Goal: Information Seeking & Learning: Learn about a topic

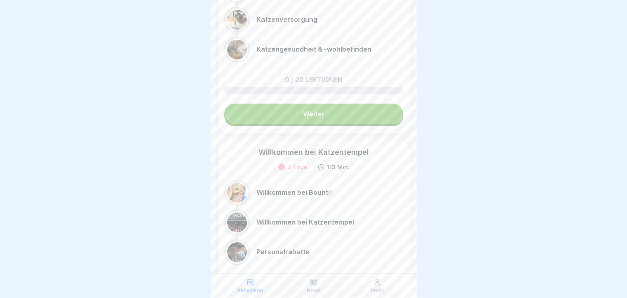
scroll to position [206, 0]
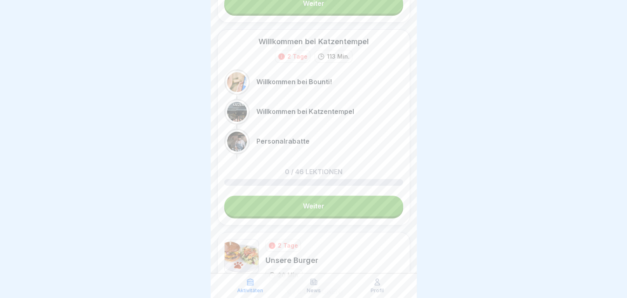
click at [318, 286] on div "News" at bounding box center [313, 285] width 59 height 16
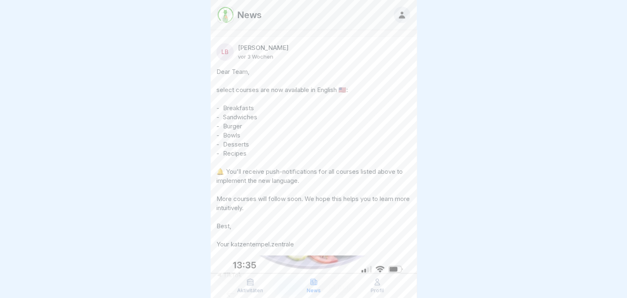
click at [244, 286] on div "Aktivitäten" at bounding box center [250, 285] width 59 height 16
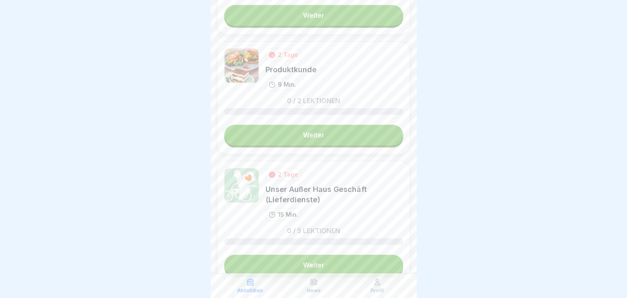
scroll to position [770, 0]
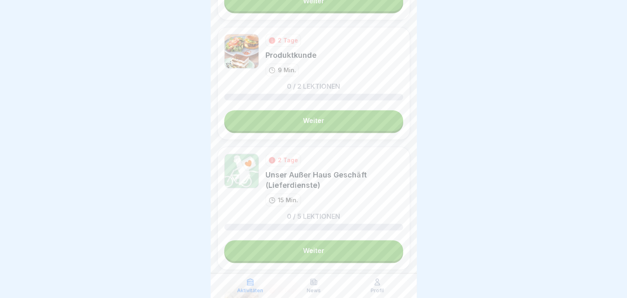
click at [355, 188] on div "2 Tage Unser Außer Haus Geschäft (Lieferdienste) 15 Min." at bounding box center [335, 179] width 138 height 53
click at [371, 253] on link "Weiter" at bounding box center [313, 250] width 179 height 21
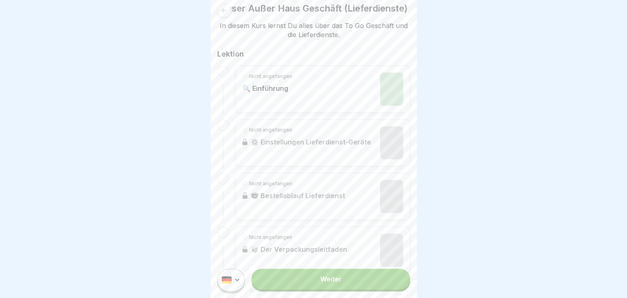
scroll to position [94, 0]
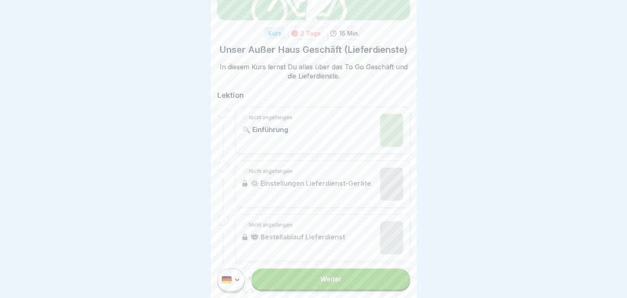
click at [342, 282] on link "Weiter" at bounding box center [331, 278] width 158 height 21
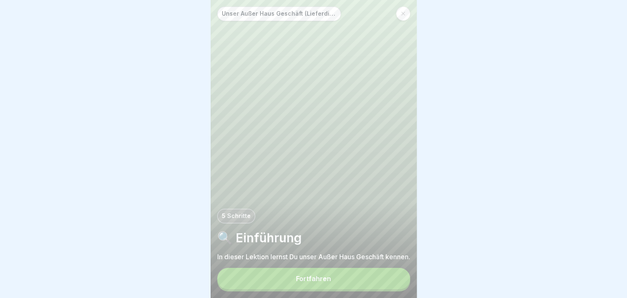
click at [342, 282] on button "Fortfahren" at bounding box center [313, 278] width 193 height 21
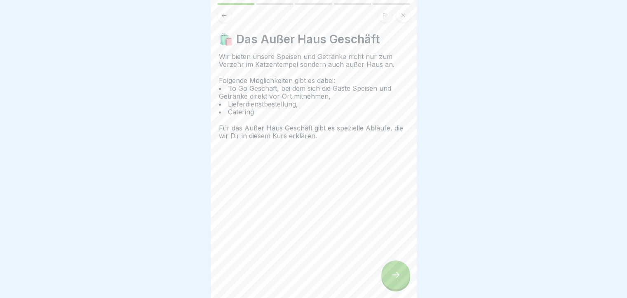
click at [389, 277] on div at bounding box center [395, 274] width 29 height 29
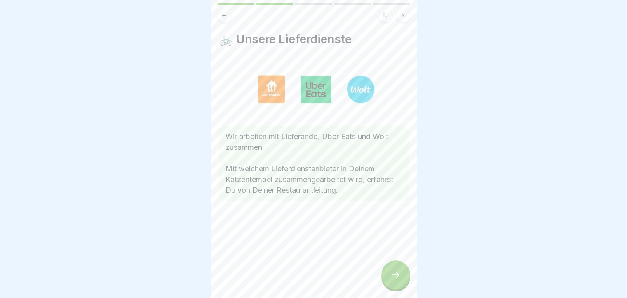
click at [389, 277] on div at bounding box center [395, 274] width 29 height 29
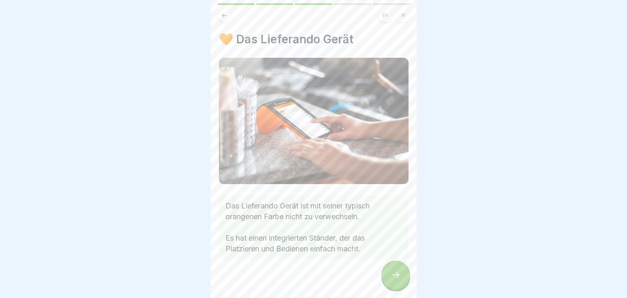
click at [394, 273] on div at bounding box center [395, 274] width 29 height 29
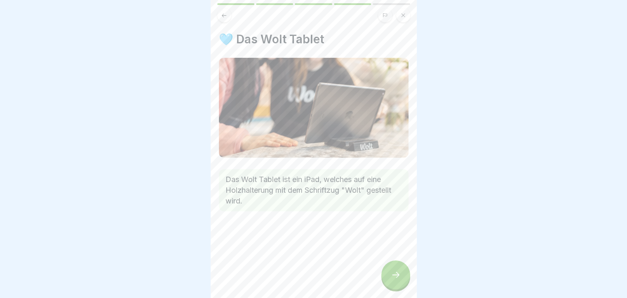
click at [396, 276] on div at bounding box center [395, 274] width 29 height 29
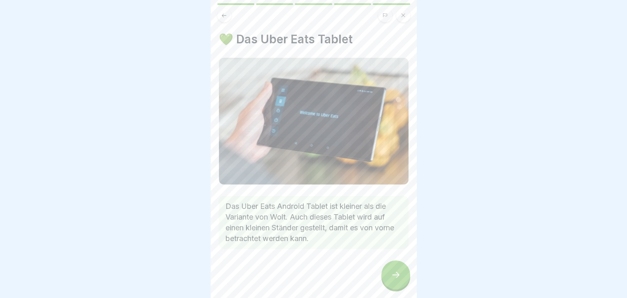
click at [396, 278] on icon at bounding box center [396, 275] width 10 height 10
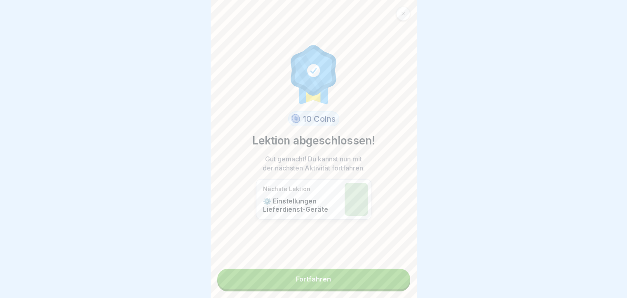
click at [390, 283] on link "Fortfahren" at bounding box center [313, 278] width 193 height 21
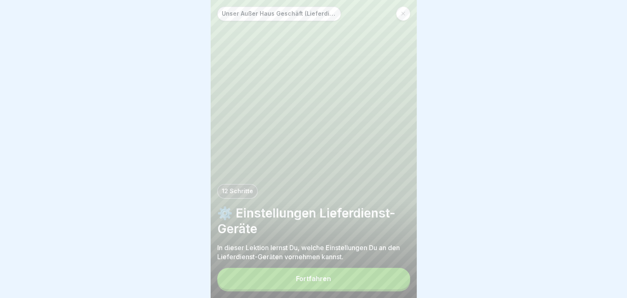
click at [385, 282] on button "Fortfahren" at bounding box center [313, 278] width 193 height 21
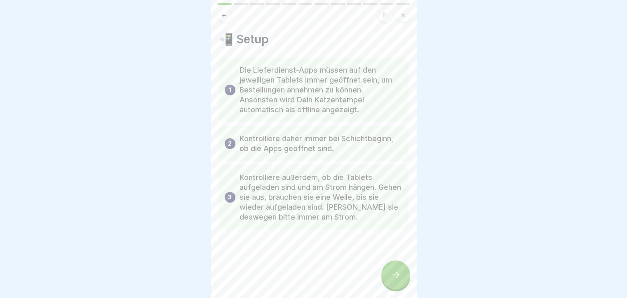
click at [393, 280] on icon at bounding box center [396, 275] width 10 height 10
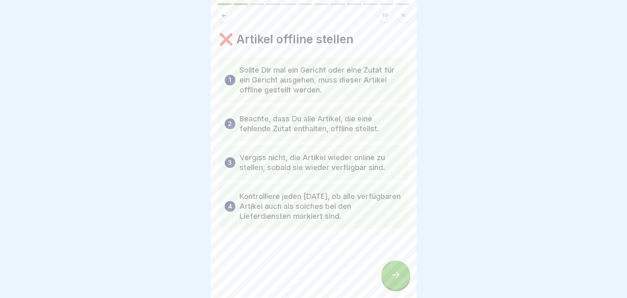
click at [393, 280] on icon at bounding box center [396, 275] width 10 height 10
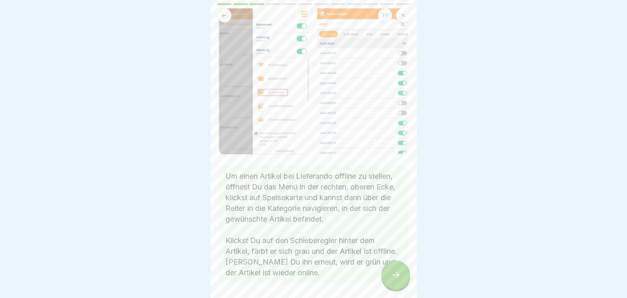
scroll to position [82, 0]
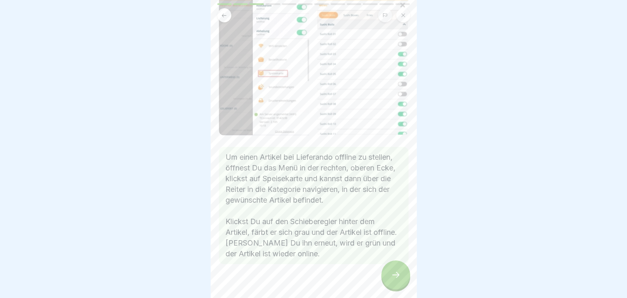
click at [389, 273] on div at bounding box center [395, 274] width 29 height 29
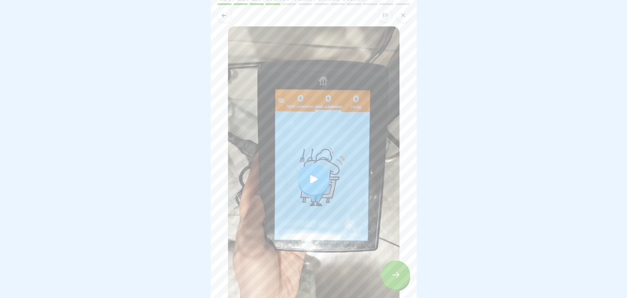
click at [309, 177] on icon at bounding box center [314, 179] width 12 height 12
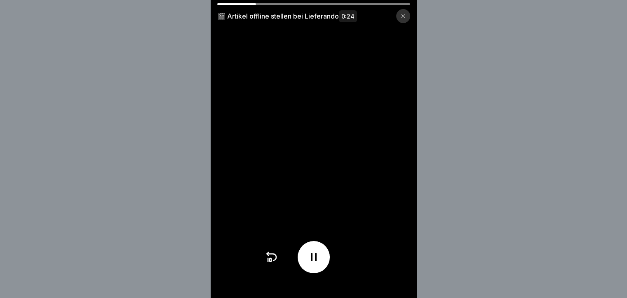
click at [320, 263] on icon at bounding box center [313, 256] width 13 height 13
drag, startPoint x: 251, startPoint y: 3, endPoint x: 223, endPoint y: 6, distance: 28.1
click at [223, 6] on div "🎬 Artikel offline stellen bei Lieferando 0:24" at bounding box center [314, 13] width 206 height 20
click at [276, 263] on icon at bounding box center [271, 256] width 13 height 13
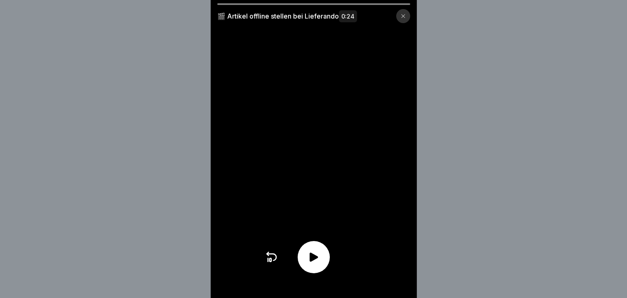
click at [320, 263] on icon at bounding box center [313, 256] width 13 height 13
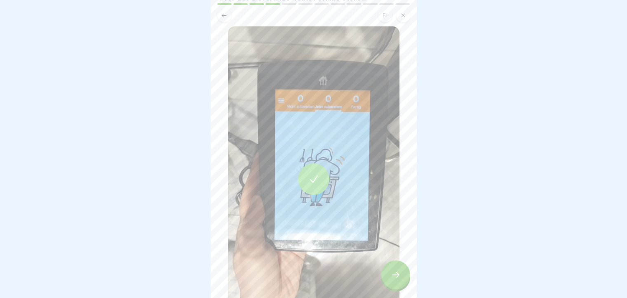
click at [397, 275] on div at bounding box center [395, 274] width 29 height 29
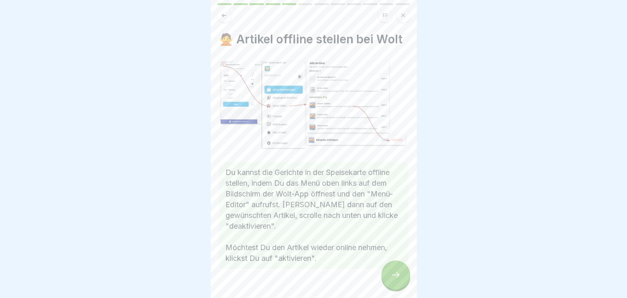
click at [397, 275] on div at bounding box center [395, 274] width 29 height 29
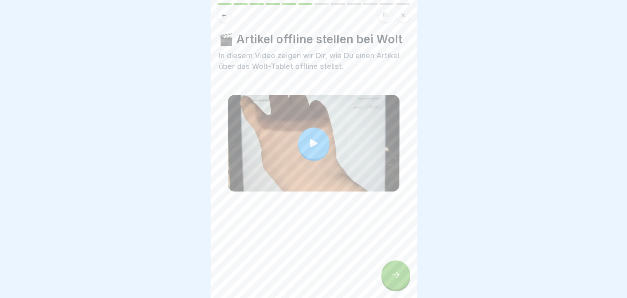
click at [397, 275] on div at bounding box center [395, 274] width 29 height 29
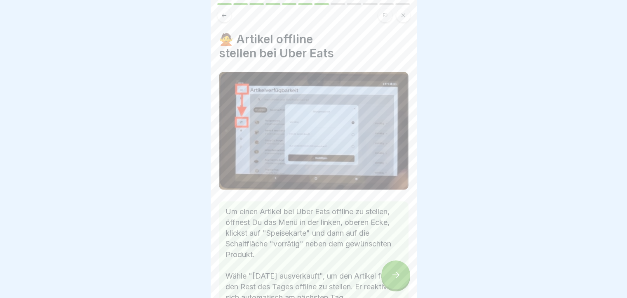
click at [397, 275] on div at bounding box center [395, 274] width 29 height 29
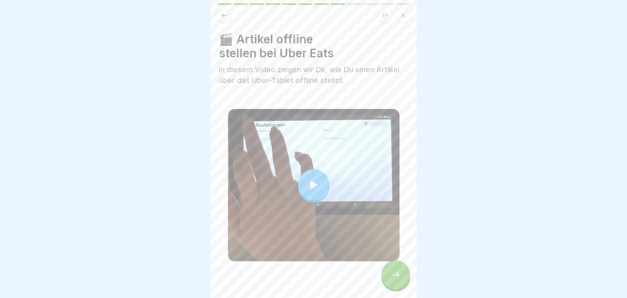
click at [397, 275] on div at bounding box center [395, 274] width 29 height 29
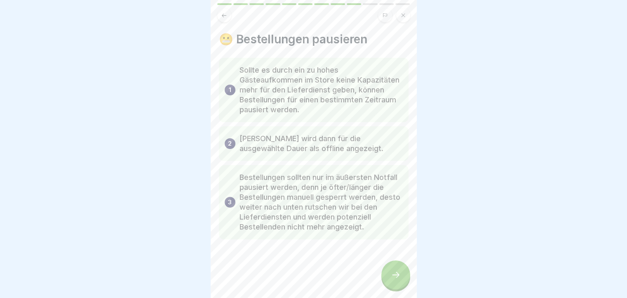
click at [397, 275] on div at bounding box center [395, 274] width 29 height 29
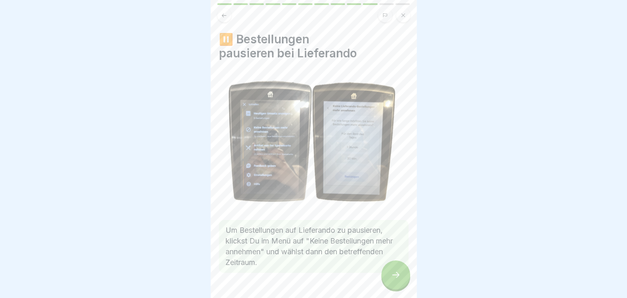
click at [397, 275] on div at bounding box center [395, 274] width 29 height 29
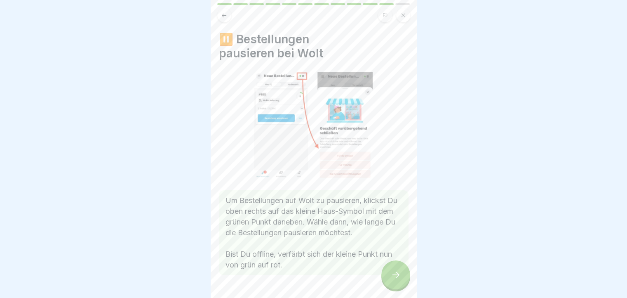
click at [228, 16] on button at bounding box center [224, 15] width 14 height 14
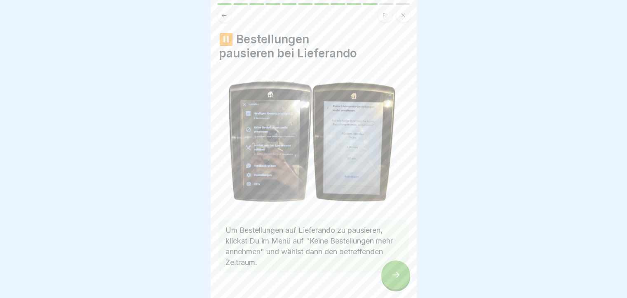
click at [389, 281] on div at bounding box center [395, 274] width 29 height 29
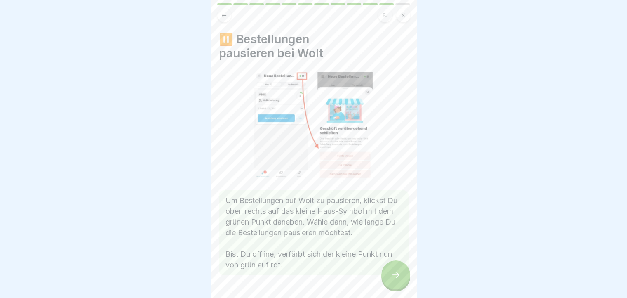
click at [389, 281] on div at bounding box center [395, 274] width 29 height 29
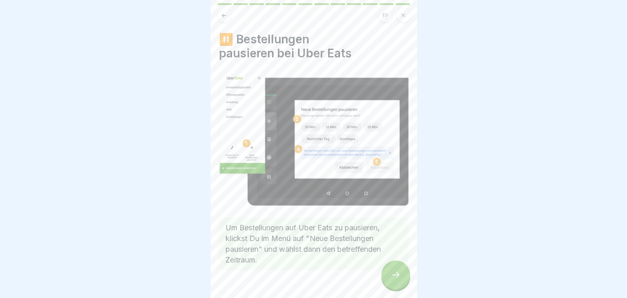
click at [389, 281] on div at bounding box center [395, 274] width 29 height 29
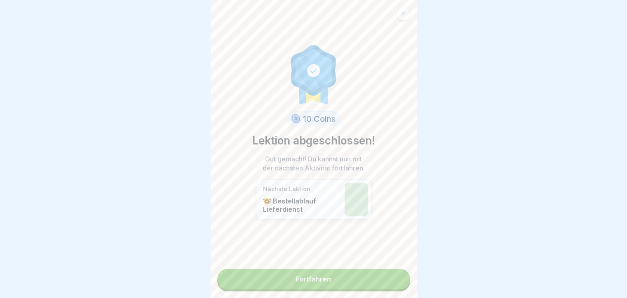
click at [389, 281] on link "Fortfahren" at bounding box center [313, 278] width 193 height 21
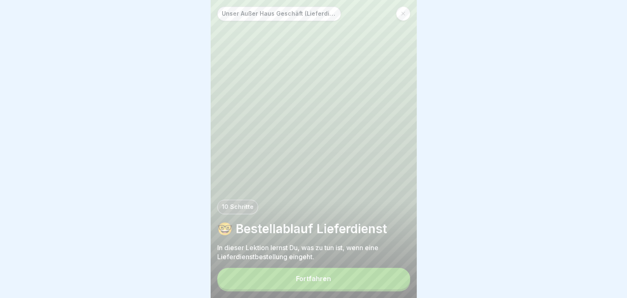
click at [386, 284] on button "Fortfahren" at bounding box center [313, 278] width 193 height 21
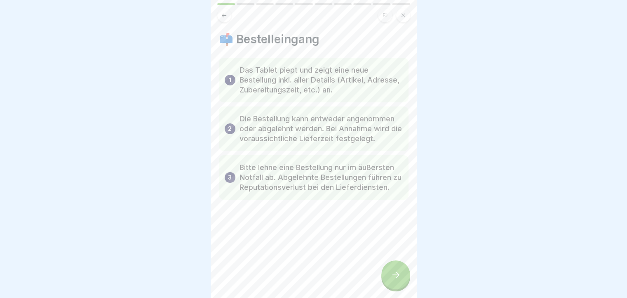
click at [393, 269] on div at bounding box center [395, 274] width 29 height 29
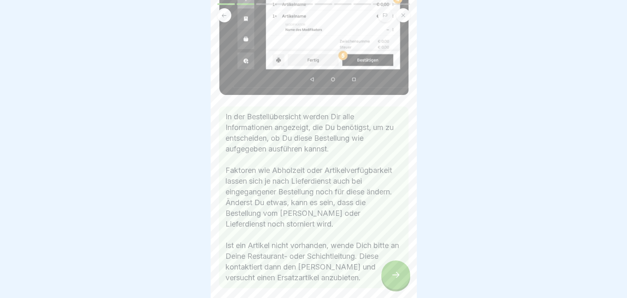
scroll to position [158, 0]
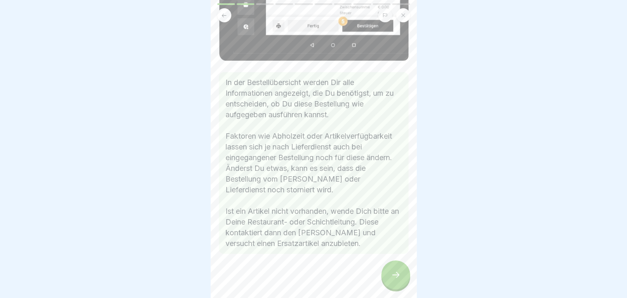
click at [398, 274] on div at bounding box center [395, 274] width 29 height 29
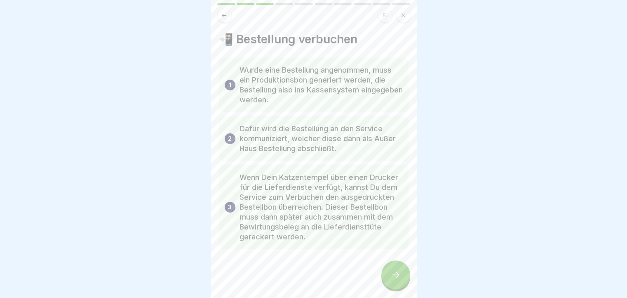
click at [398, 274] on div at bounding box center [395, 274] width 29 height 29
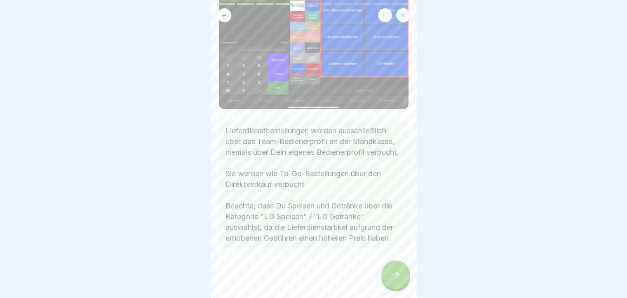
scroll to position [97, 0]
click at [403, 277] on div at bounding box center [395, 274] width 29 height 29
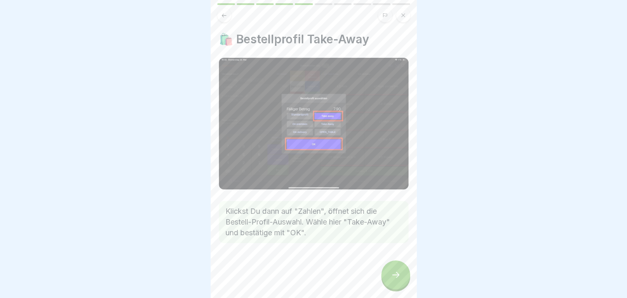
click at [400, 279] on icon at bounding box center [396, 275] width 10 height 10
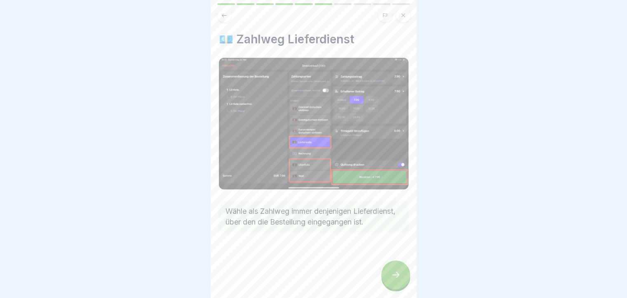
click at [388, 275] on div at bounding box center [395, 274] width 29 height 29
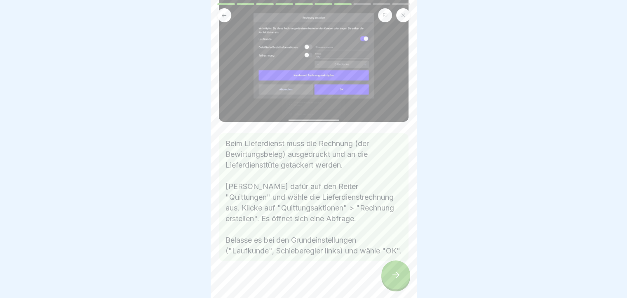
scroll to position [82, 0]
click at [402, 278] on div at bounding box center [395, 274] width 29 height 29
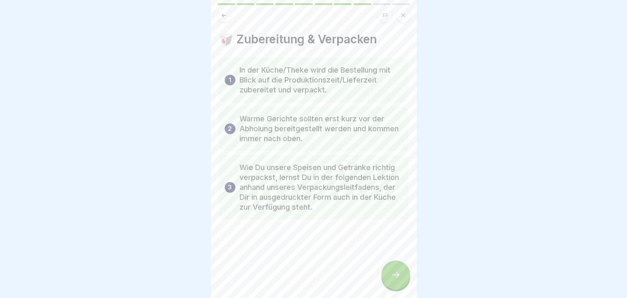
click at [402, 278] on div at bounding box center [395, 274] width 29 height 29
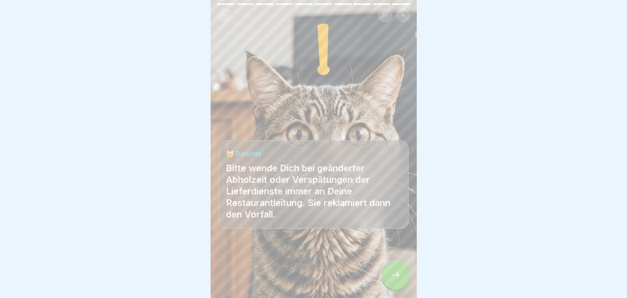
click at [402, 278] on div at bounding box center [395, 274] width 29 height 29
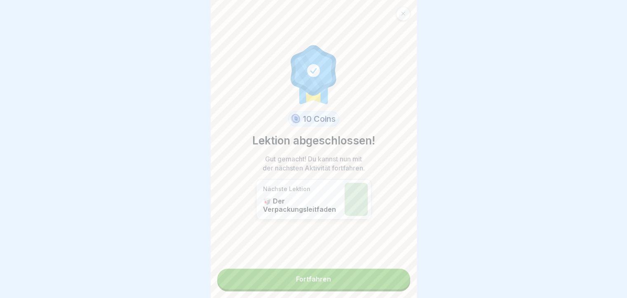
click at [402, 278] on link "Fortfahren" at bounding box center [313, 278] width 193 height 21
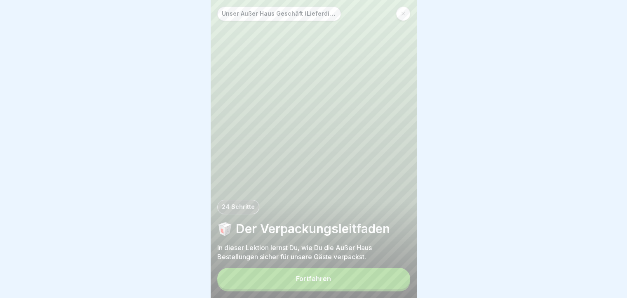
click at [380, 282] on button "Fortfahren" at bounding box center [313, 278] width 193 height 21
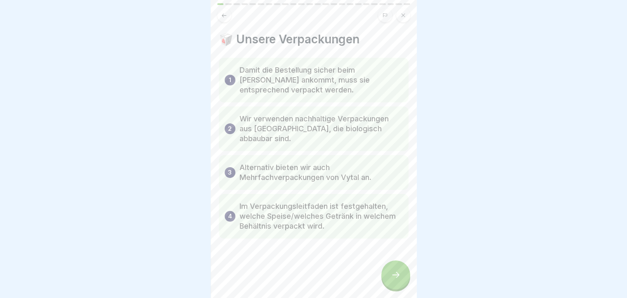
click at [384, 283] on div at bounding box center [395, 274] width 29 height 29
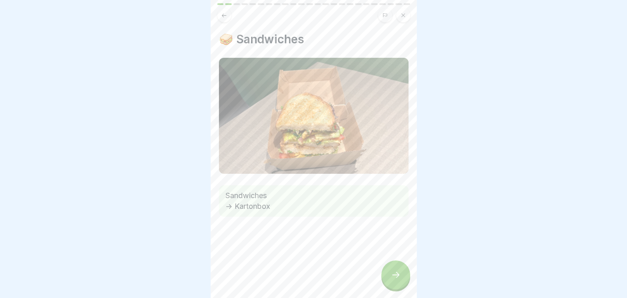
click at [397, 276] on div at bounding box center [395, 274] width 29 height 29
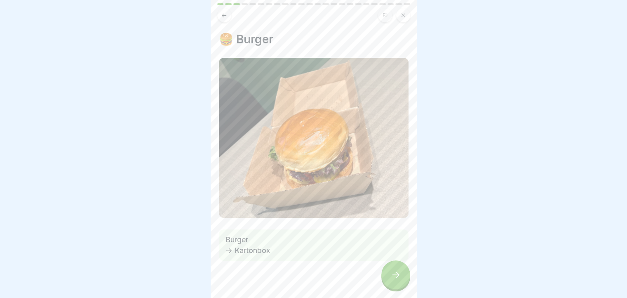
click at [390, 284] on div at bounding box center [395, 274] width 29 height 29
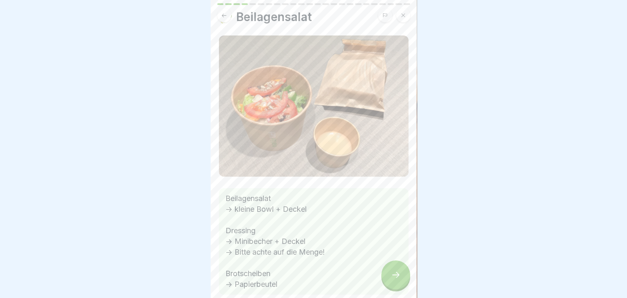
scroll to position [63, 0]
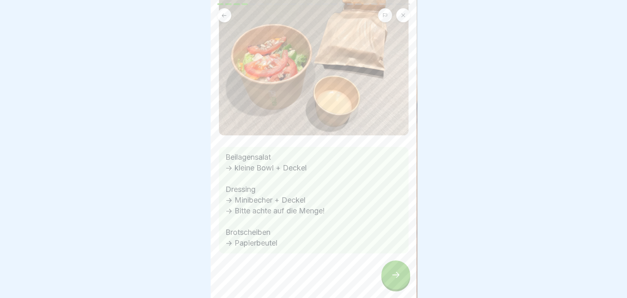
click at [391, 276] on div at bounding box center [395, 274] width 29 height 29
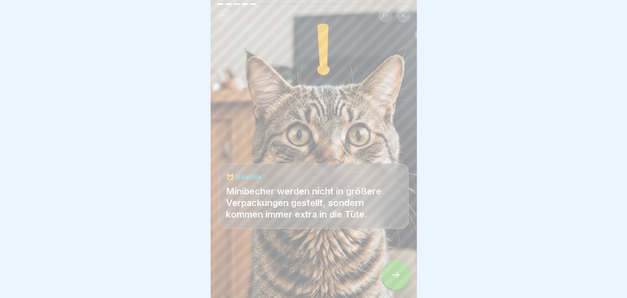
click at [402, 277] on div at bounding box center [395, 274] width 29 height 29
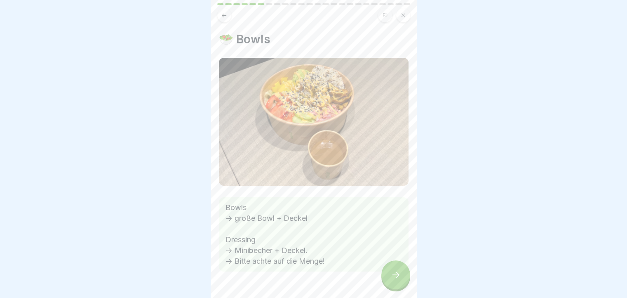
click at [385, 279] on div at bounding box center [395, 274] width 29 height 29
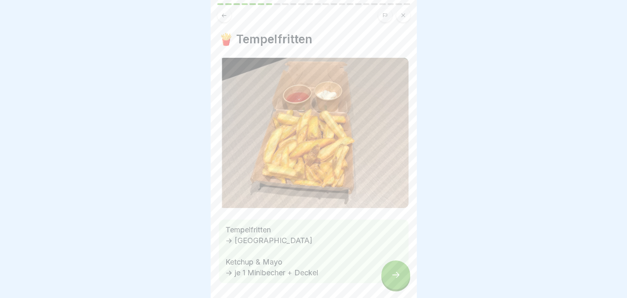
scroll to position [30, 0]
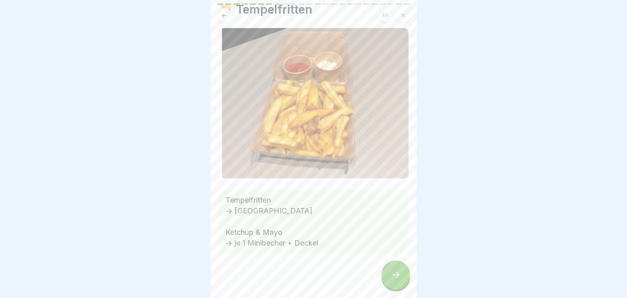
click at [397, 280] on icon at bounding box center [396, 275] width 10 height 10
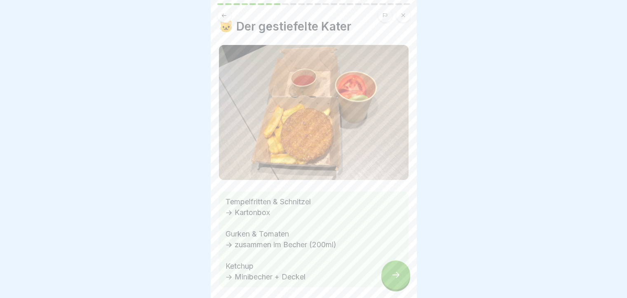
scroll to position [0, 0]
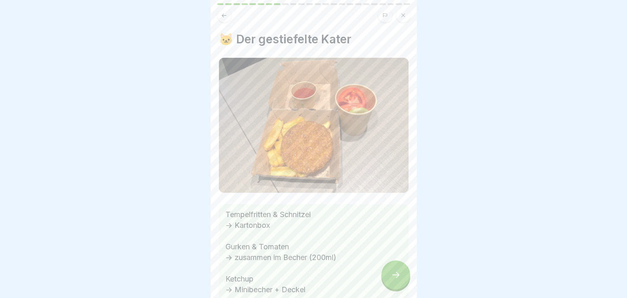
click at [392, 280] on icon at bounding box center [396, 275] width 10 height 10
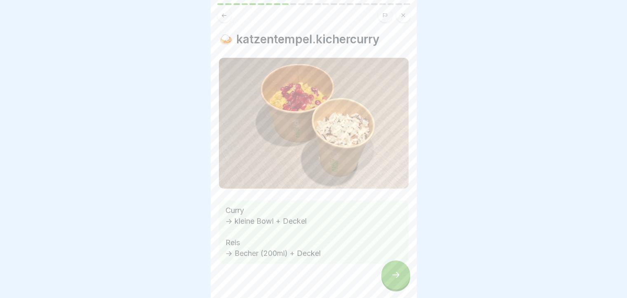
click at [391, 268] on div at bounding box center [395, 274] width 29 height 29
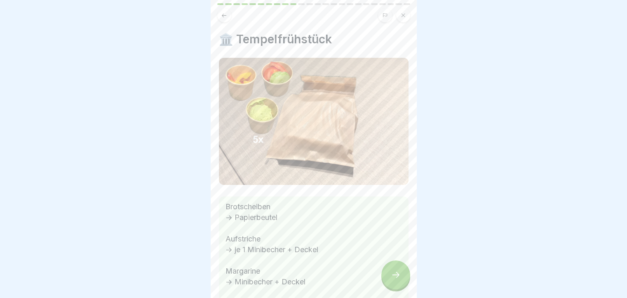
click at [388, 276] on div at bounding box center [395, 274] width 29 height 29
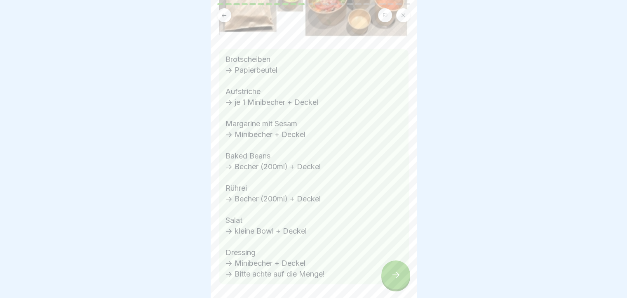
scroll to position [116, 0]
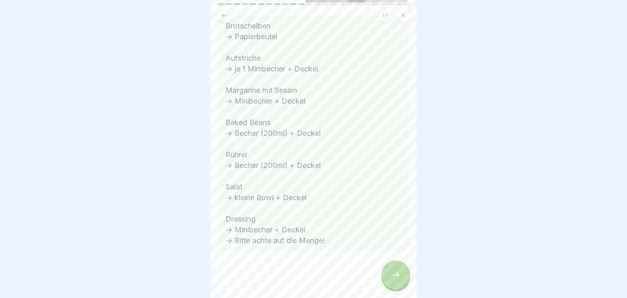
click at [389, 275] on div at bounding box center [395, 274] width 29 height 29
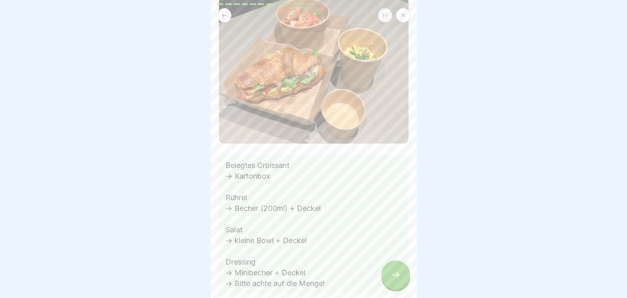
scroll to position [19, 0]
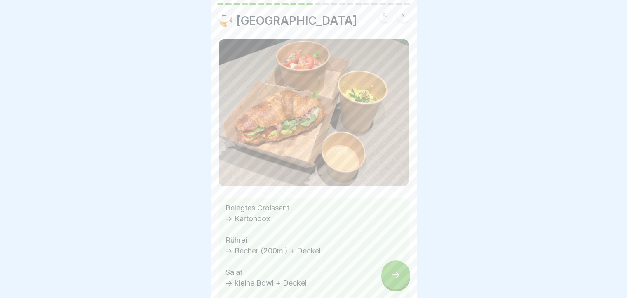
click at [394, 275] on div at bounding box center [395, 274] width 29 height 29
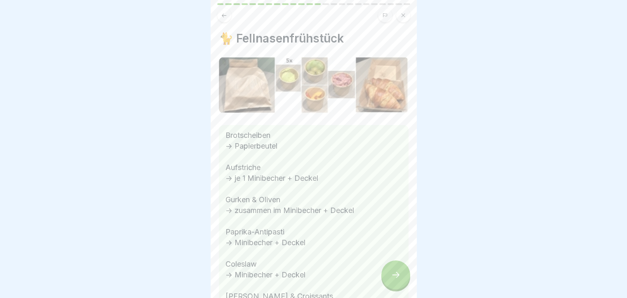
scroll to position [0, 0]
click at [398, 277] on div at bounding box center [395, 274] width 29 height 29
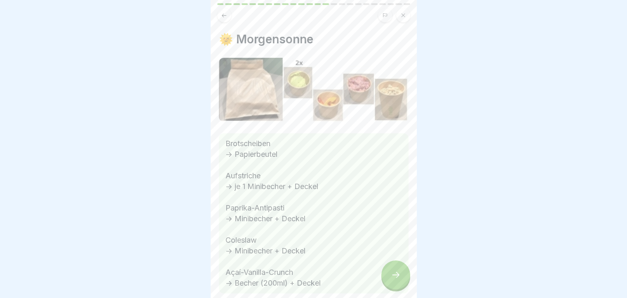
click at [396, 280] on icon at bounding box center [396, 275] width 10 height 10
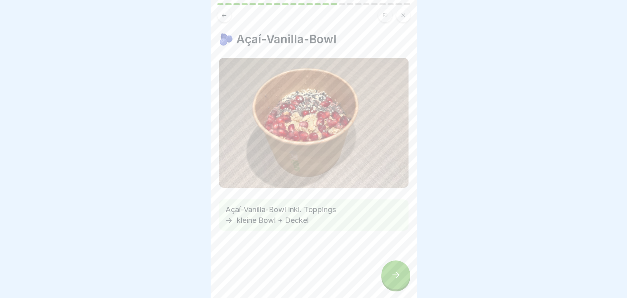
click at [396, 280] on icon at bounding box center [396, 275] width 10 height 10
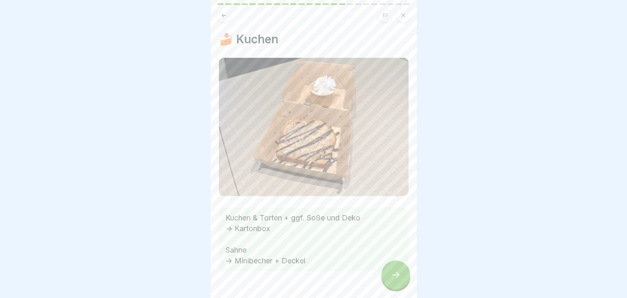
click at [389, 281] on div at bounding box center [395, 274] width 29 height 29
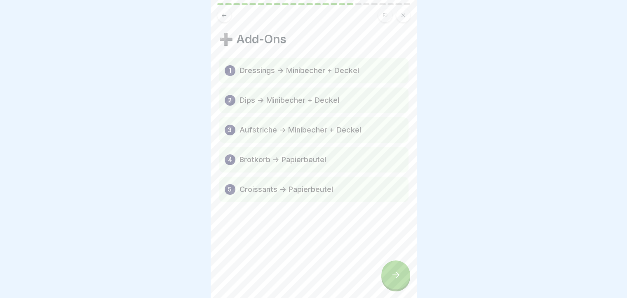
click at [404, 278] on div at bounding box center [395, 274] width 29 height 29
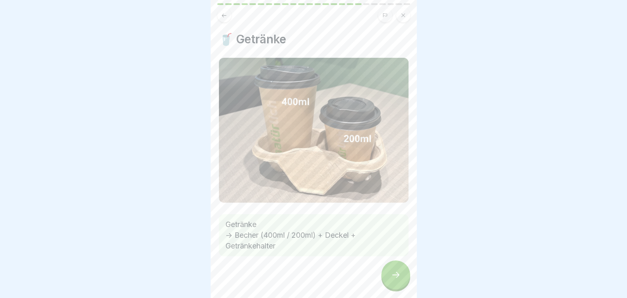
click at [391, 277] on icon at bounding box center [396, 275] width 10 height 10
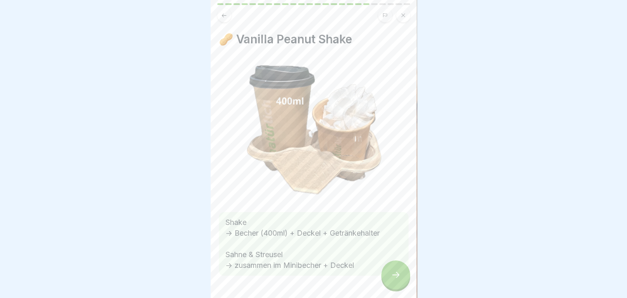
click at [396, 275] on div at bounding box center [395, 274] width 29 height 29
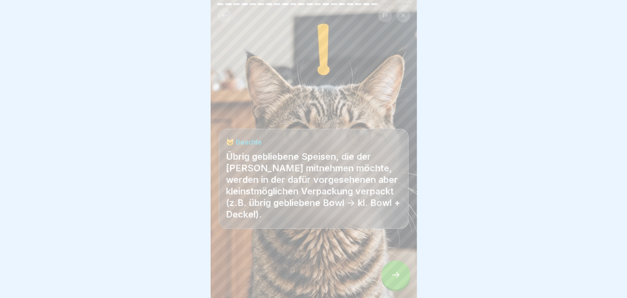
click at [388, 277] on div at bounding box center [395, 274] width 29 height 29
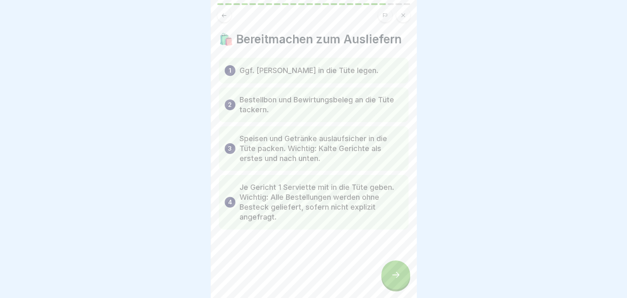
click at [396, 280] on icon at bounding box center [396, 275] width 10 height 10
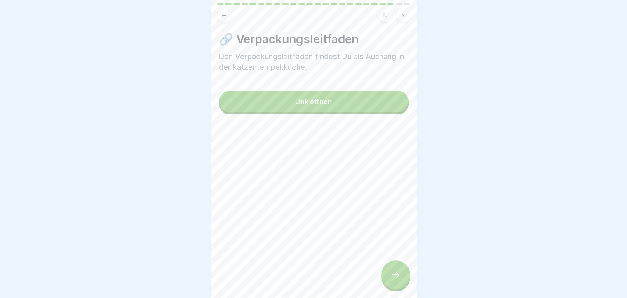
click at [332, 96] on button "Link öffnen" at bounding box center [314, 101] width 190 height 21
click at [394, 277] on icon at bounding box center [396, 275] width 10 height 10
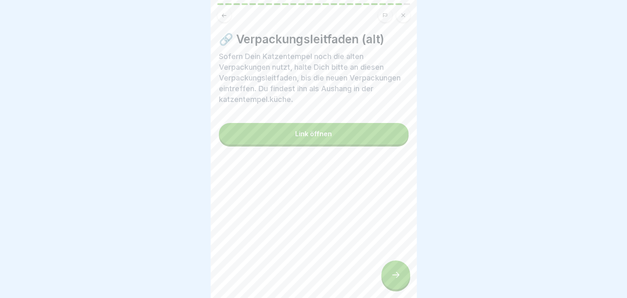
click at [312, 142] on button "Link öffnen" at bounding box center [314, 133] width 190 height 21
click at [398, 274] on div at bounding box center [395, 274] width 29 height 29
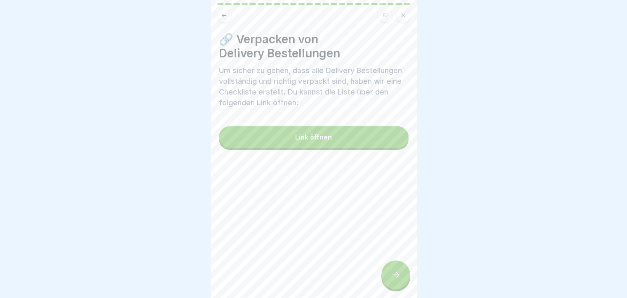
click at [389, 272] on div at bounding box center [395, 274] width 29 height 29
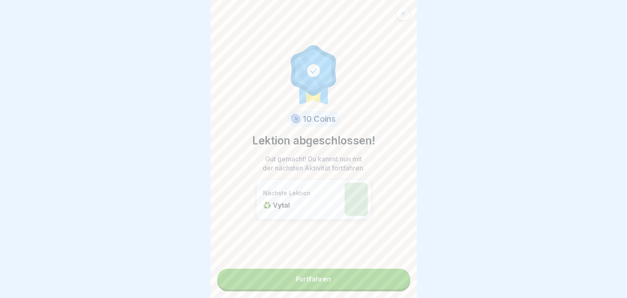
click at [364, 281] on link "Fortfahren" at bounding box center [313, 278] width 193 height 21
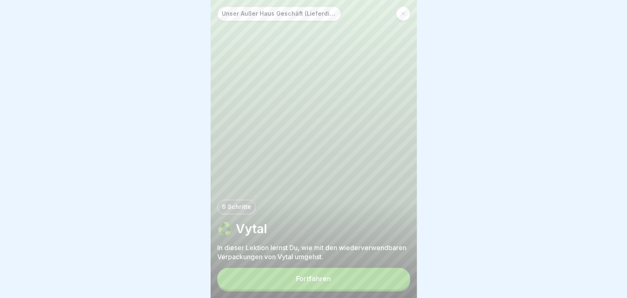
click at [353, 287] on button "Fortfahren" at bounding box center [313, 278] width 193 height 21
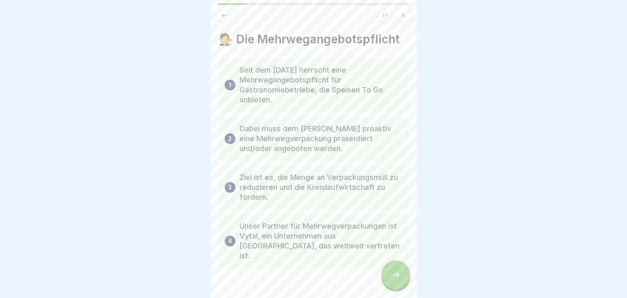
scroll to position [24, 0]
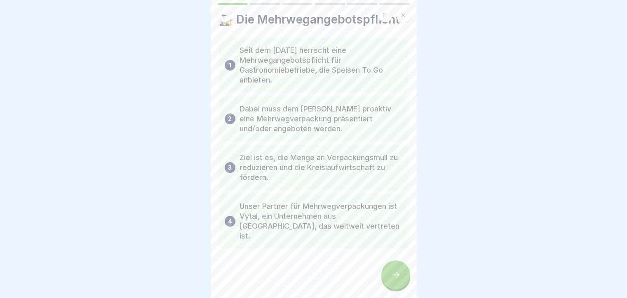
click at [400, 280] on icon at bounding box center [396, 275] width 10 height 10
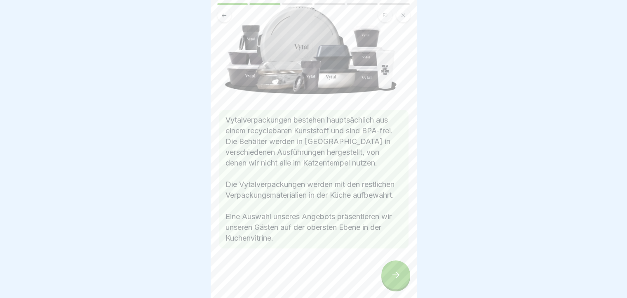
scroll to position [61, 0]
click at [399, 275] on div at bounding box center [395, 274] width 29 height 29
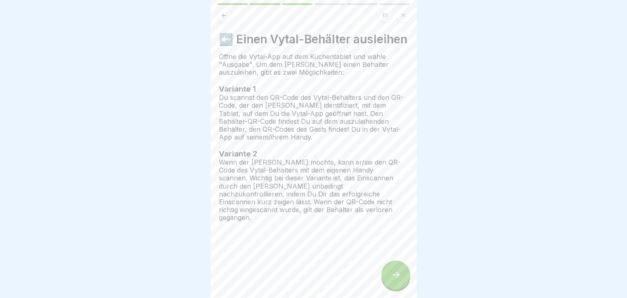
click at [399, 275] on div at bounding box center [395, 274] width 29 height 29
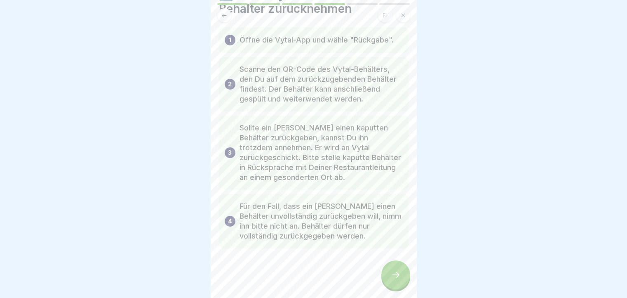
scroll to position [64, 0]
click at [399, 275] on div at bounding box center [395, 274] width 29 height 29
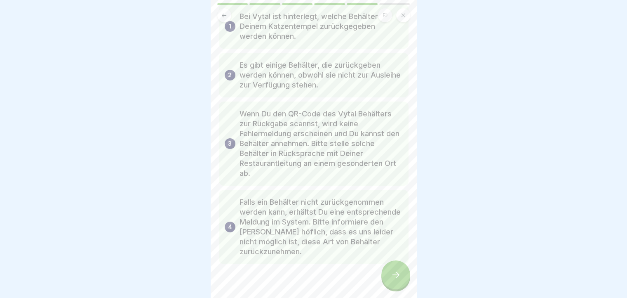
scroll to position [83, 0]
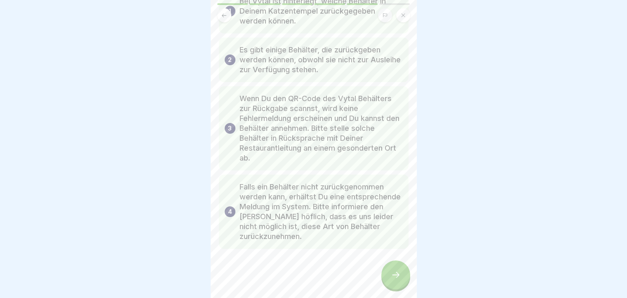
click at [399, 275] on div at bounding box center [395, 274] width 29 height 29
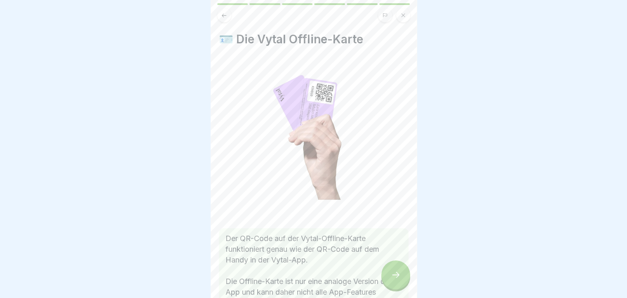
scroll to position [91, 0]
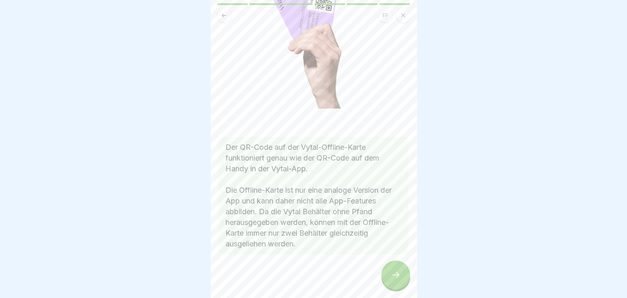
click at [394, 270] on div at bounding box center [395, 274] width 29 height 29
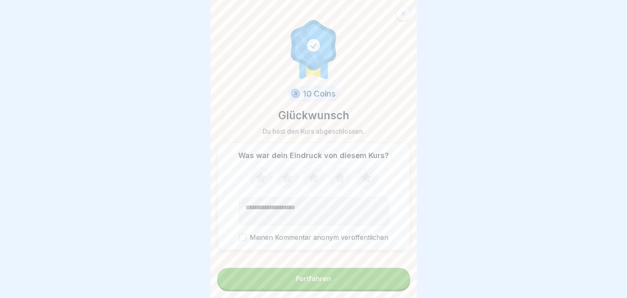
click at [391, 273] on button "Fortfahren" at bounding box center [313, 278] width 193 height 21
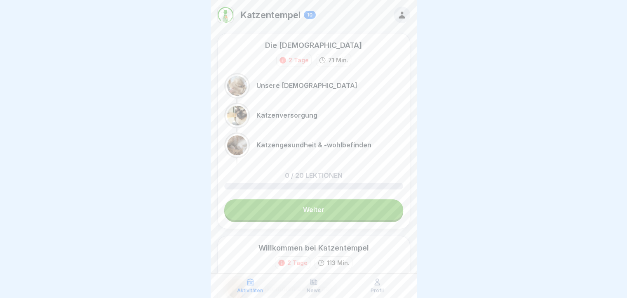
click at [378, 291] on p "Profil" at bounding box center [377, 290] width 13 height 6
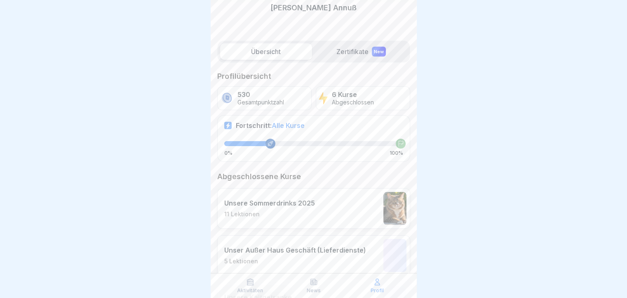
scroll to position [25, 0]
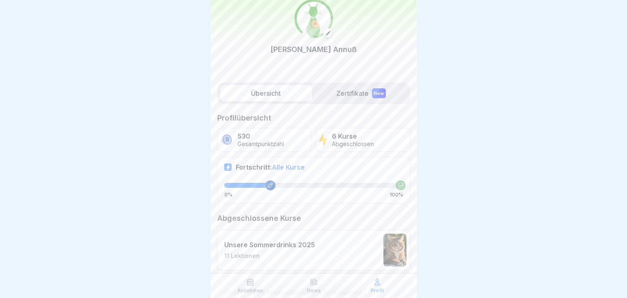
click at [346, 94] on label "Zertifikate New" at bounding box center [361, 93] width 92 height 16
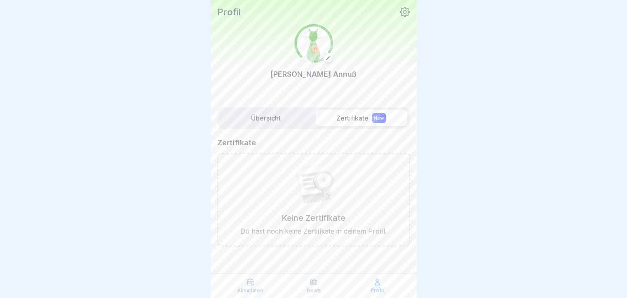
click at [269, 116] on label "Übersicht" at bounding box center [266, 118] width 92 height 16
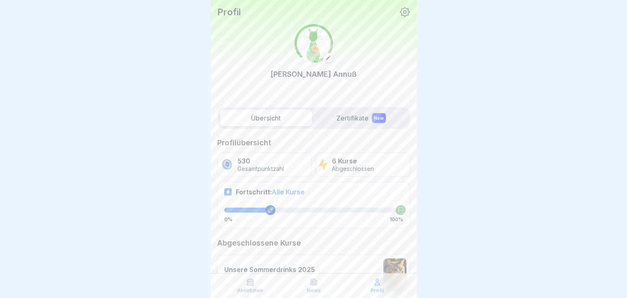
click at [249, 290] on p "Aktivitäten" at bounding box center [250, 290] width 26 height 6
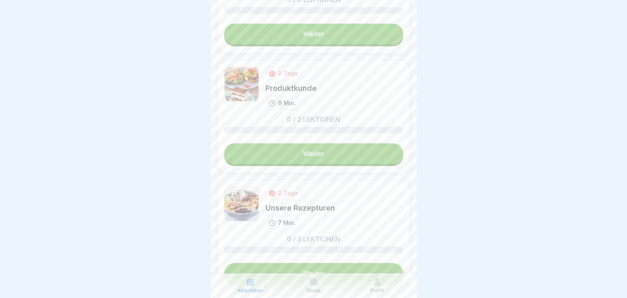
scroll to position [742, 0]
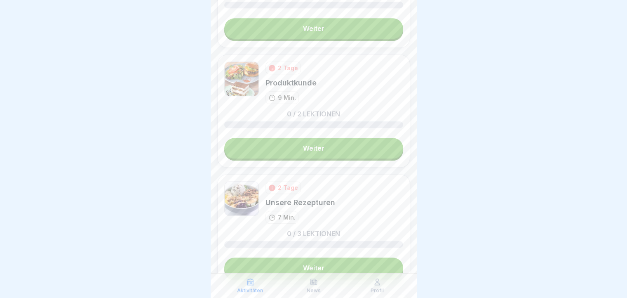
click at [317, 138] on link "Weiter" at bounding box center [313, 148] width 179 height 21
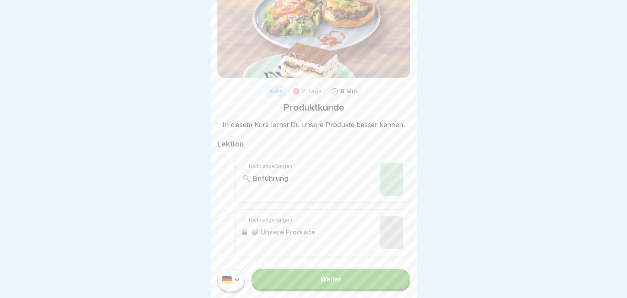
scroll to position [6, 0]
click at [320, 278] on link "Weiter" at bounding box center [331, 278] width 158 height 21
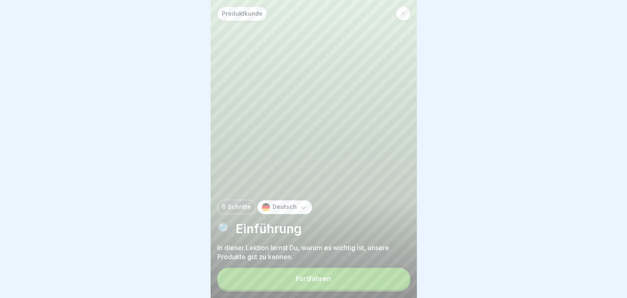
click at [297, 282] on div "Fortfahren" at bounding box center [313, 278] width 35 height 7
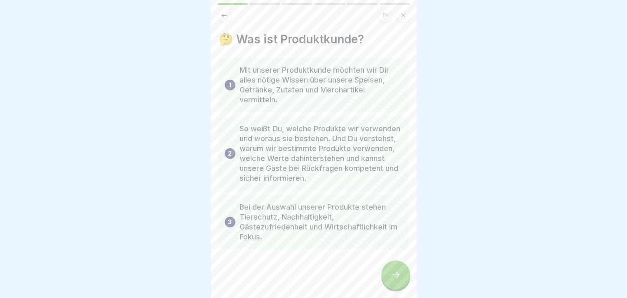
click at [402, 279] on div at bounding box center [395, 274] width 29 height 29
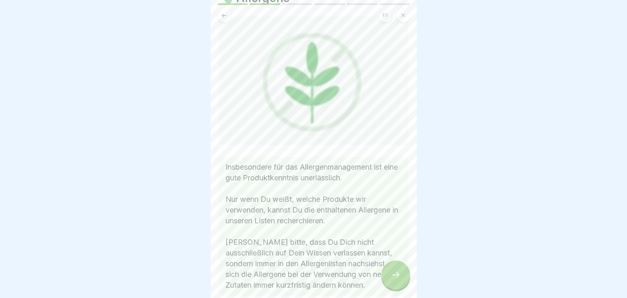
scroll to position [82, 0]
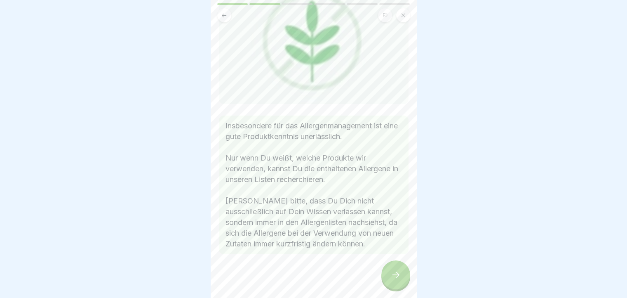
click at [400, 279] on icon at bounding box center [396, 275] width 10 height 10
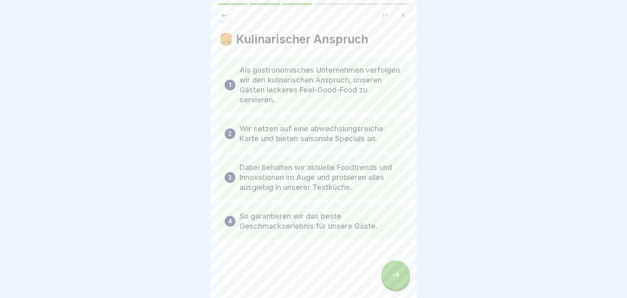
click at [396, 275] on div at bounding box center [395, 274] width 29 height 29
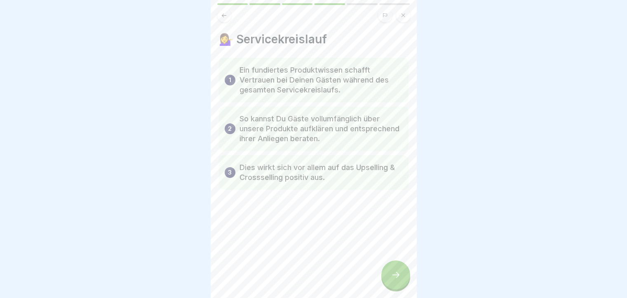
click at [395, 278] on icon at bounding box center [396, 275] width 10 height 10
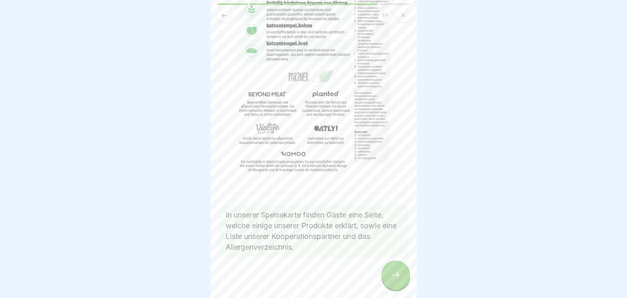
scroll to position [6, 0]
click at [392, 273] on icon at bounding box center [396, 275] width 10 height 10
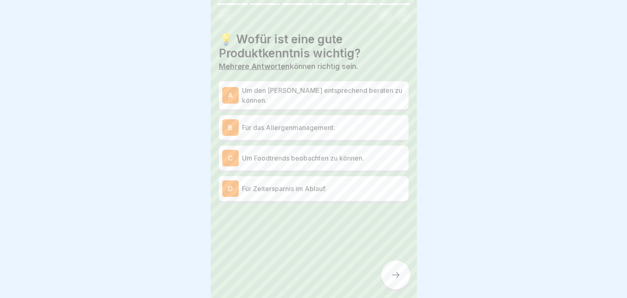
scroll to position [0, 0]
click at [353, 97] on p "Um den [PERSON_NAME] entsprechend beraten zu können." at bounding box center [323, 95] width 163 height 20
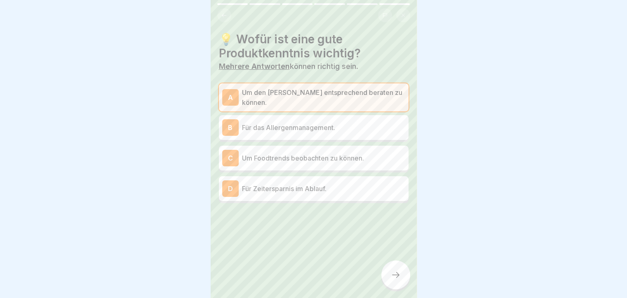
click at [221, 14] on icon at bounding box center [224, 15] width 6 height 6
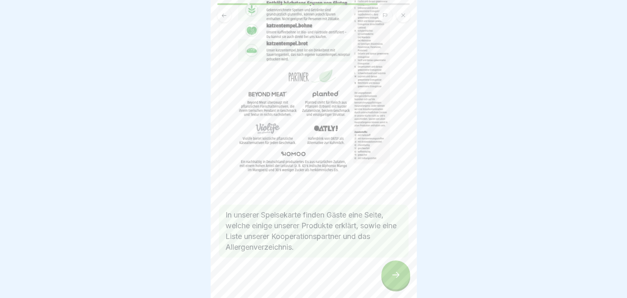
click at [221, 14] on icon at bounding box center [224, 15] width 6 height 6
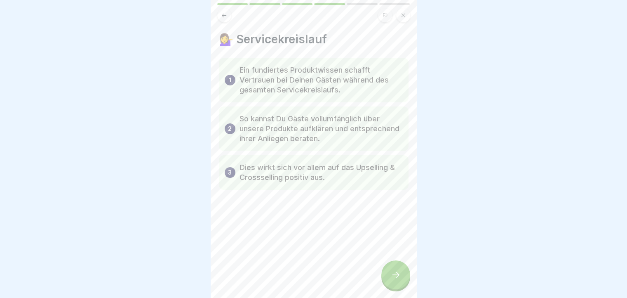
click at [224, 16] on icon at bounding box center [224, 15] width 6 height 6
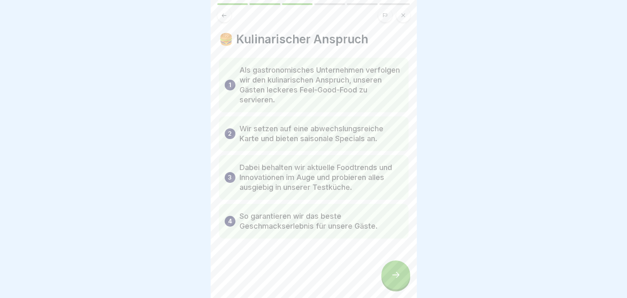
click at [219, 13] on button at bounding box center [224, 15] width 14 height 14
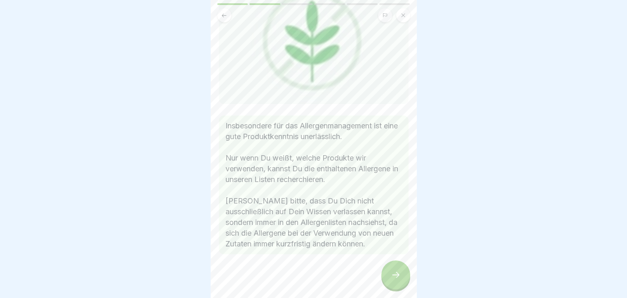
click at [401, 281] on div at bounding box center [395, 274] width 29 height 29
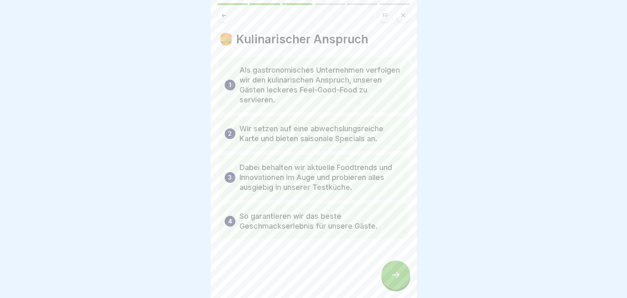
click at [401, 281] on div at bounding box center [395, 274] width 29 height 29
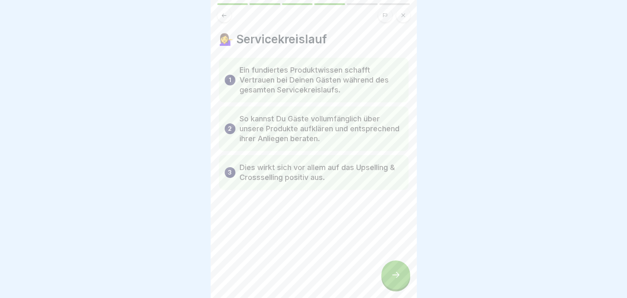
click at [401, 281] on div at bounding box center [395, 274] width 29 height 29
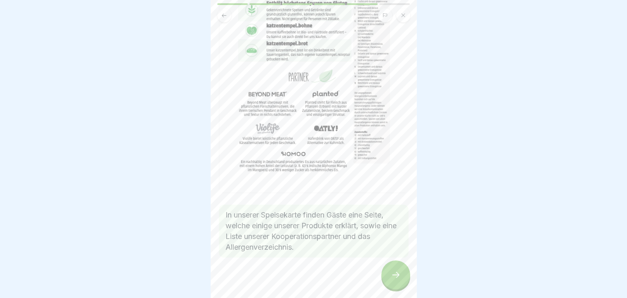
click at [401, 281] on div at bounding box center [395, 274] width 29 height 29
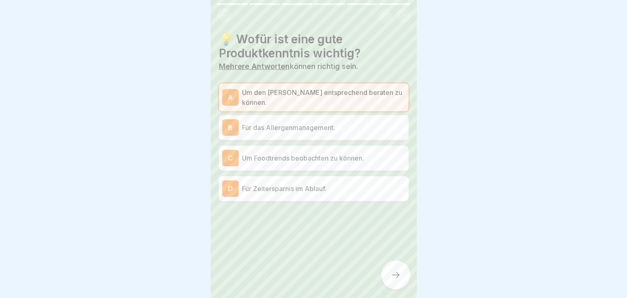
click at [348, 146] on div "C Um Foodtrends beobachten zu können." at bounding box center [314, 158] width 190 height 25
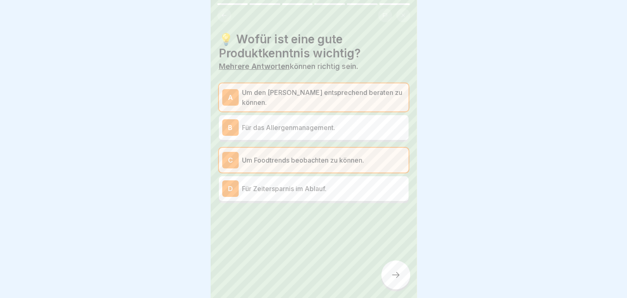
click at [353, 125] on p "Für das Allergenmanagement." at bounding box center [323, 127] width 163 height 10
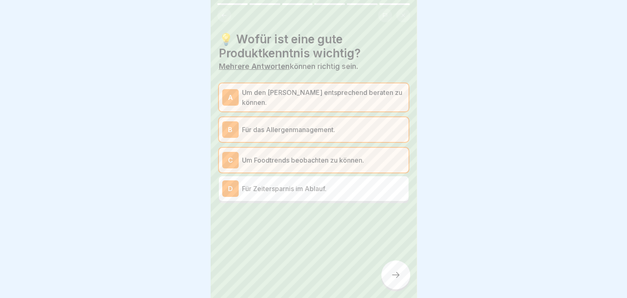
click at [397, 269] on div at bounding box center [395, 274] width 29 height 29
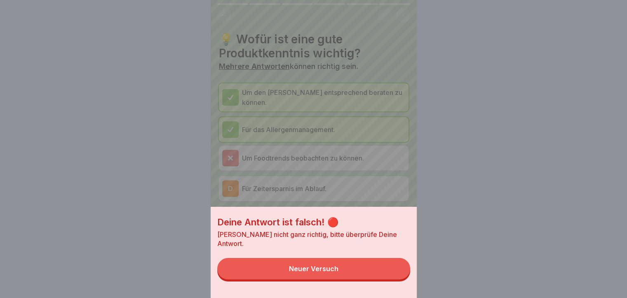
click at [382, 279] on button "Neuer Versuch" at bounding box center [313, 268] width 193 height 21
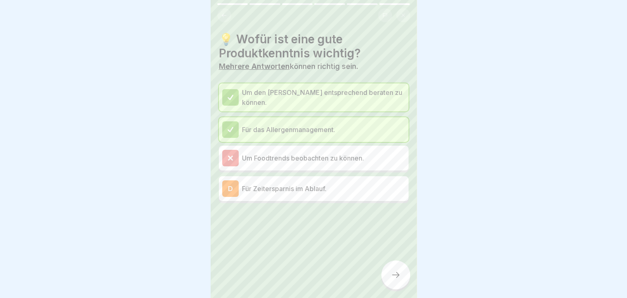
click at [275, 158] on p "Um Foodtrends beobachten zu können." at bounding box center [323, 158] width 163 height 10
click at [394, 278] on icon at bounding box center [396, 275] width 10 height 10
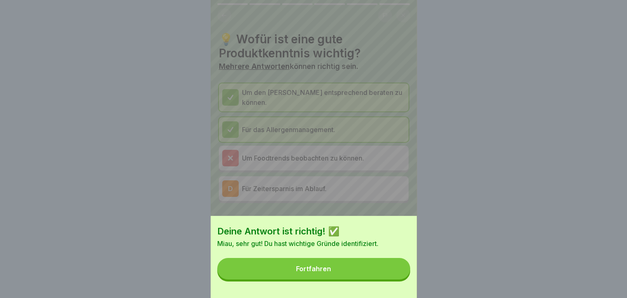
click at [380, 277] on button "Fortfahren" at bounding box center [313, 268] width 193 height 21
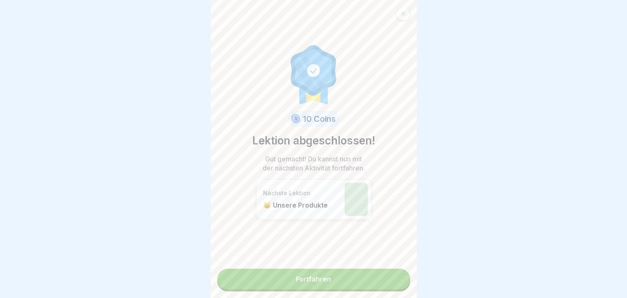
click at [292, 276] on link "Fortfahren" at bounding box center [313, 278] width 193 height 21
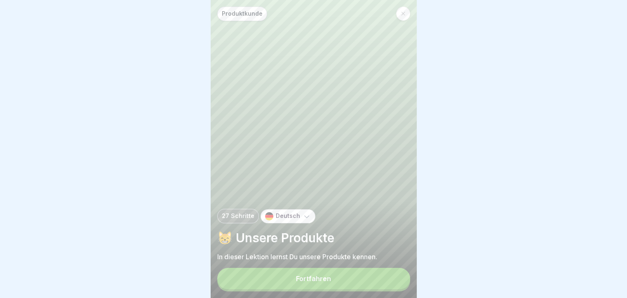
click at [350, 284] on button "Fortfahren" at bounding box center [313, 278] width 193 height 21
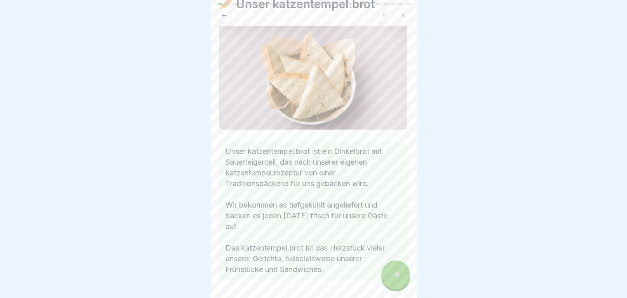
scroll to position [21, 0]
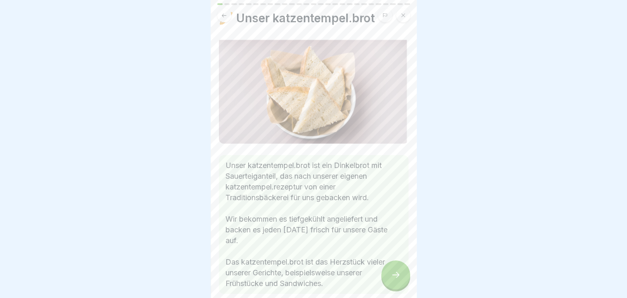
click at [399, 286] on div at bounding box center [395, 274] width 29 height 29
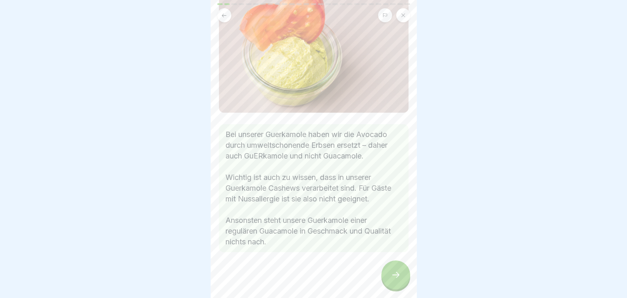
scroll to position [82, 0]
click at [223, 14] on icon at bounding box center [224, 15] width 5 height 4
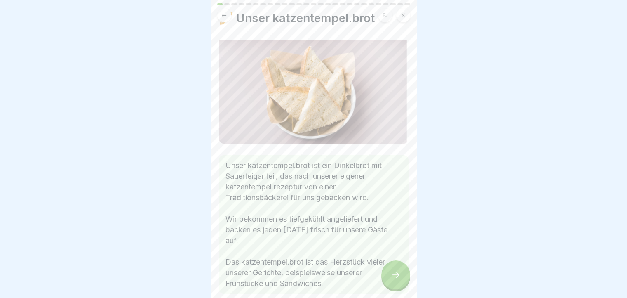
click at [397, 280] on icon at bounding box center [396, 275] width 10 height 10
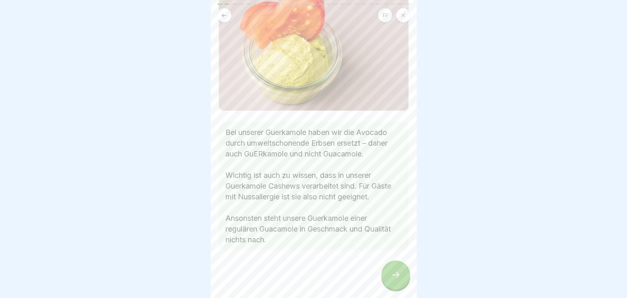
click at [398, 280] on icon at bounding box center [396, 275] width 10 height 10
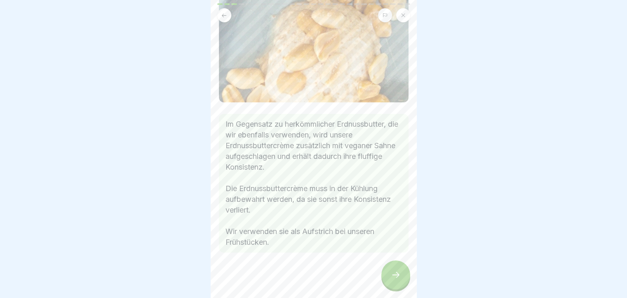
scroll to position [6, 0]
click at [400, 278] on icon at bounding box center [396, 275] width 10 height 10
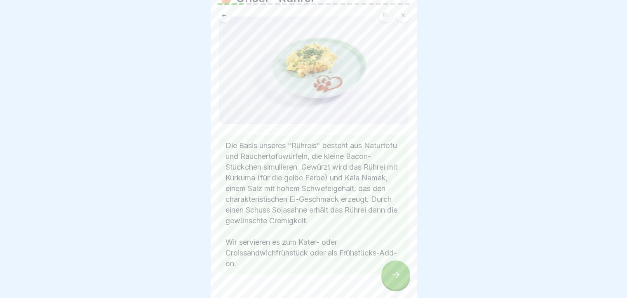
scroll to position [74, 0]
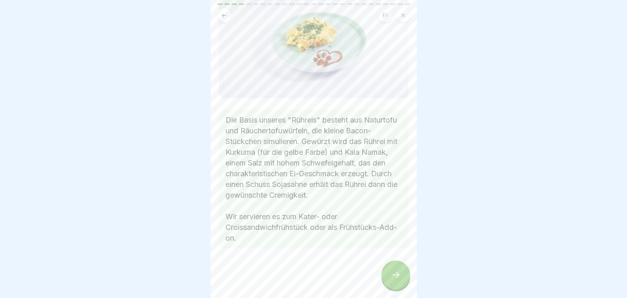
click at [399, 277] on icon at bounding box center [396, 275] width 10 height 10
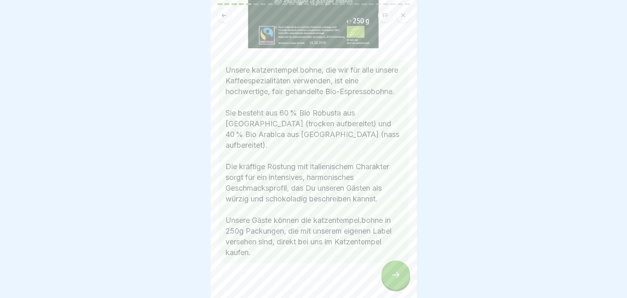
scroll to position [195, 0]
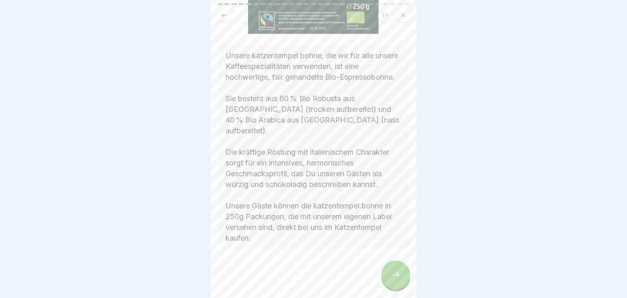
click at [396, 269] on div at bounding box center [395, 274] width 29 height 29
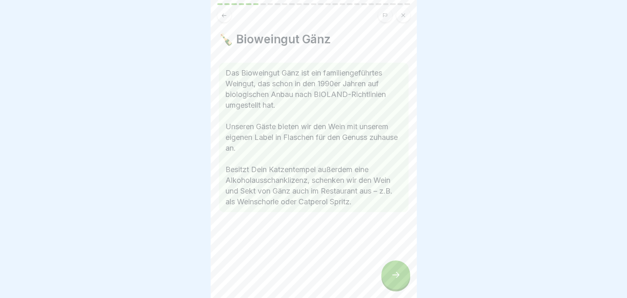
scroll to position [0, 0]
click at [395, 280] on icon at bounding box center [396, 275] width 10 height 10
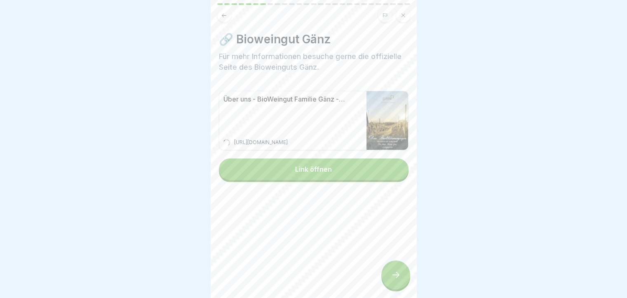
click at [314, 173] on button "Link öffnen" at bounding box center [314, 168] width 190 height 21
click at [403, 275] on div at bounding box center [395, 274] width 29 height 29
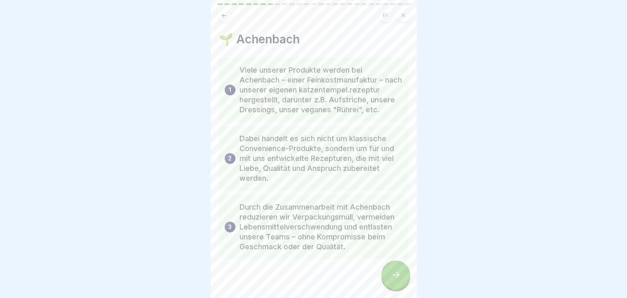
click at [402, 287] on div at bounding box center [395, 274] width 29 height 29
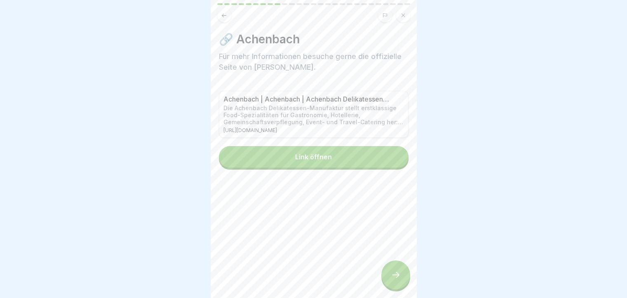
click at [402, 285] on div at bounding box center [395, 274] width 29 height 29
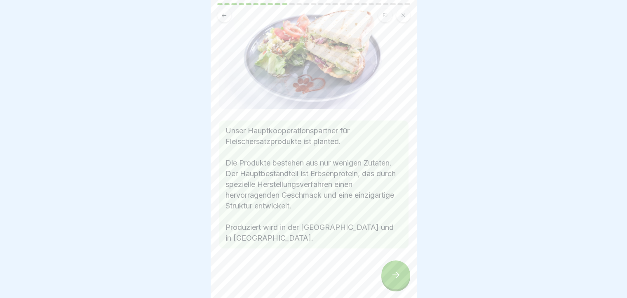
scroll to position [22, 0]
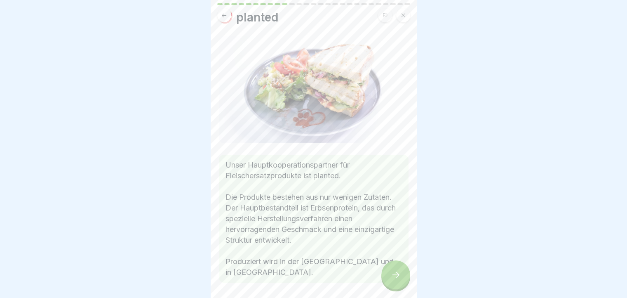
click at [391, 280] on icon at bounding box center [396, 275] width 10 height 10
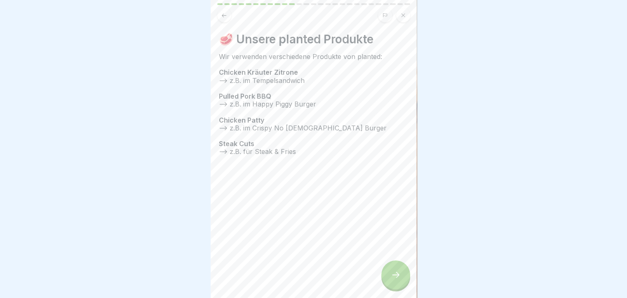
click at [396, 273] on div at bounding box center [395, 274] width 29 height 29
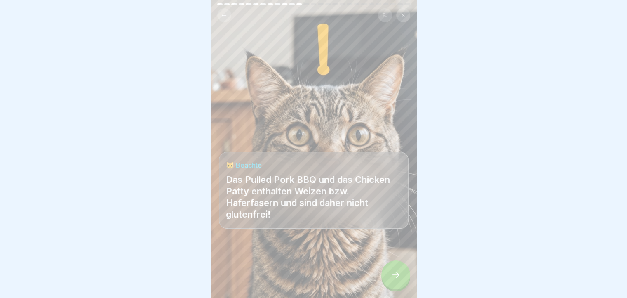
click at [396, 273] on div at bounding box center [395, 274] width 29 height 29
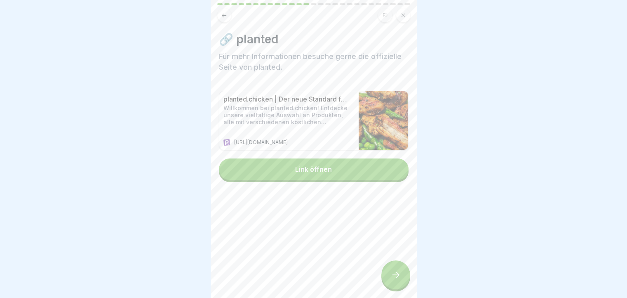
click at [396, 273] on div at bounding box center [395, 274] width 29 height 29
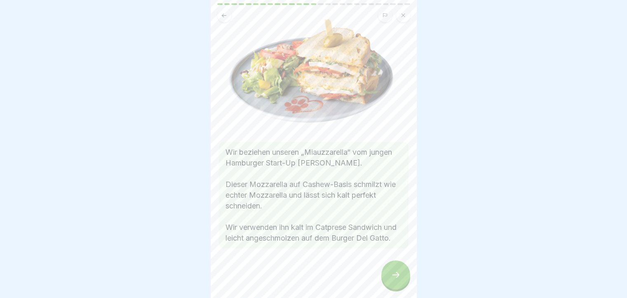
scroll to position [60, 0]
click at [393, 270] on div at bounding box center [395, 274] width 29 height 29
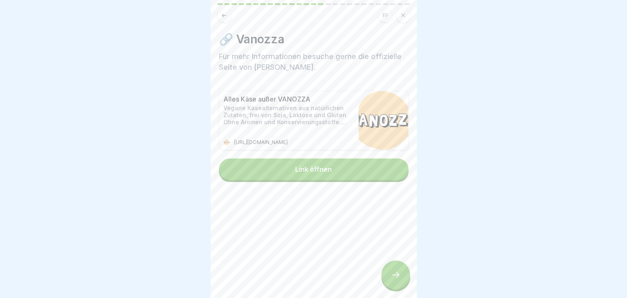
click at [393, 270] on div at bounding box center [395, 274] width 29 height 29
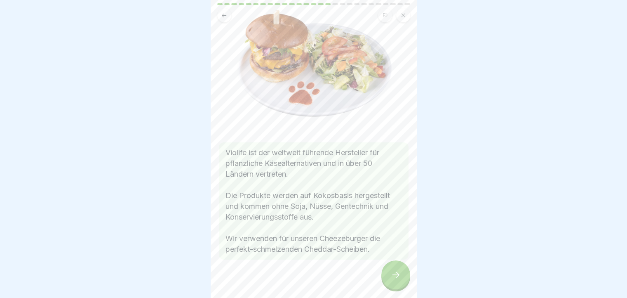
scroll to position [72, 0]
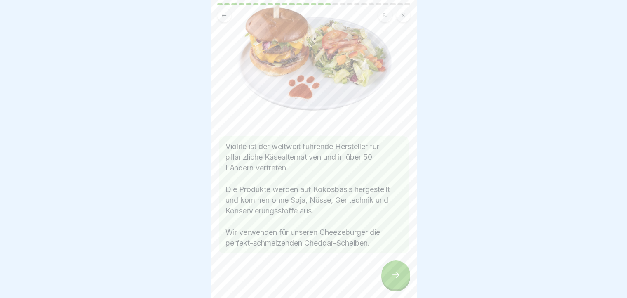
click at [396, 273] on div at bounding box center [395, 274] width 29 height 29
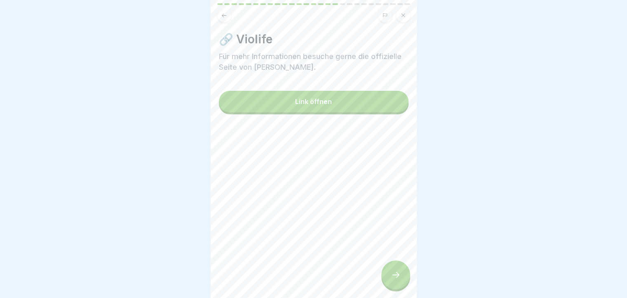
click at [396, 273] on div at bounding box center [395, 274] width 29 height 29
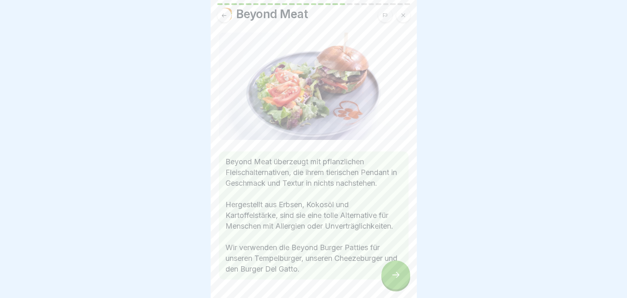
scroll to position [0, 0]
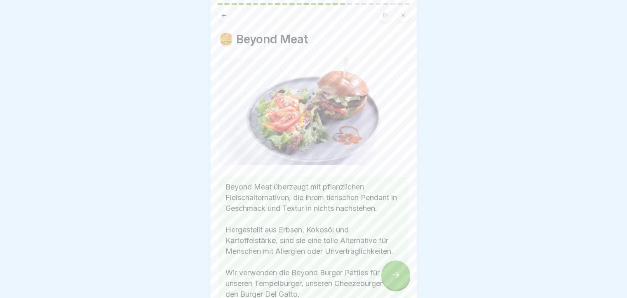
click at [391, 280] on icon at bounding box center [396, 275] width 10 height 10
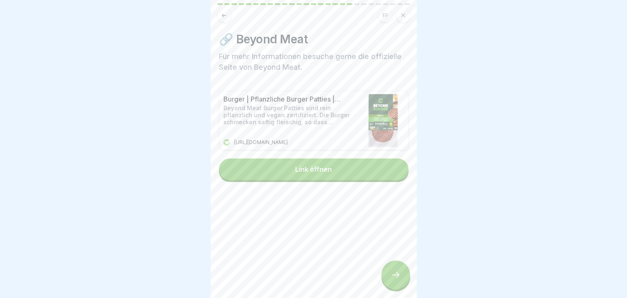
click at [391, 280] on icon at bounding box center [396, 275] width 10 height 10
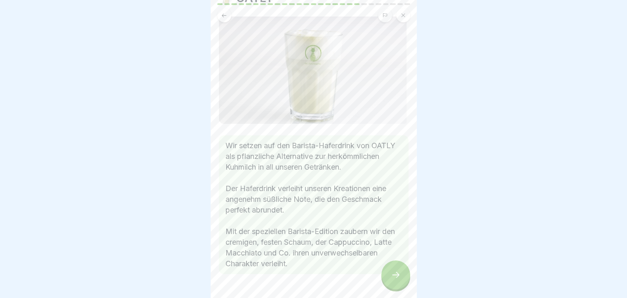
scroll to position [74, 0]
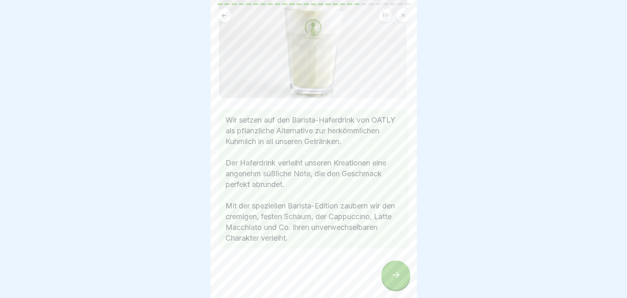
click at [394, 280] on icon at bounding box center [396, 275] width 10 height 10
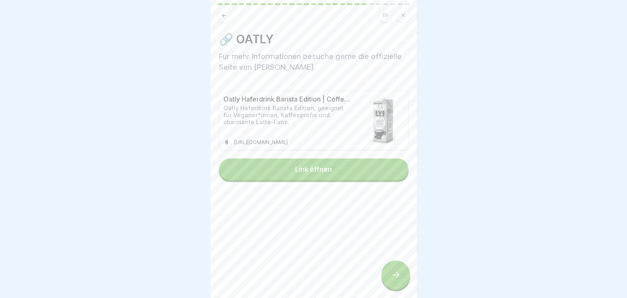
click at [394, 280] on icon at bounding box center [396, 275] width 10 height 10
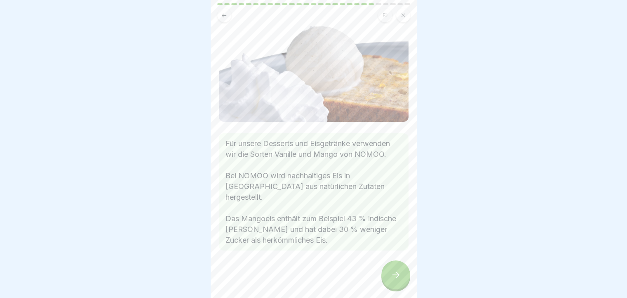
scroll to position [71, 0]
click at [388, 273] on div at bounding box center [395, 274] width 29 height 29
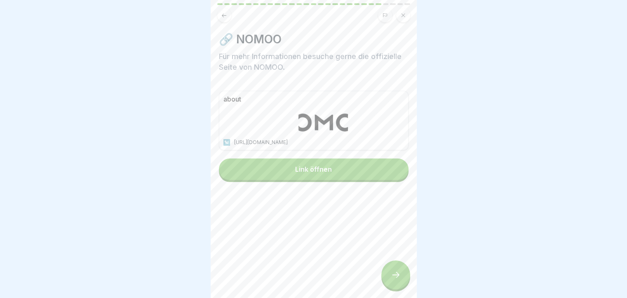
click at [388, 273] on div at bounding box center [395, 274] width 29 height 29
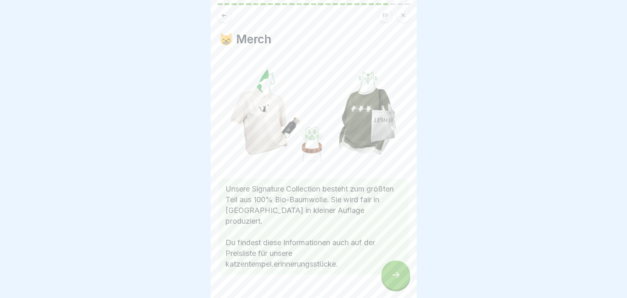
click at [388, 273] on div at bounding box center [395, 274] width 29 height 29
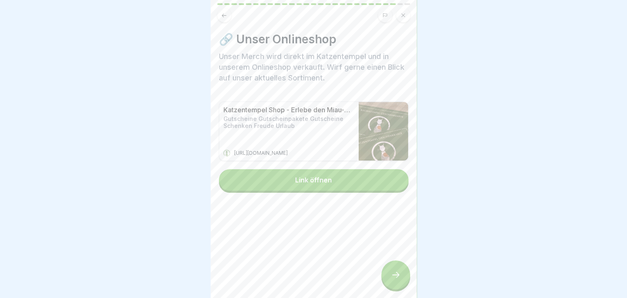
click at [388, 273] on div at bounding box center [395, 274] width 29 height 29
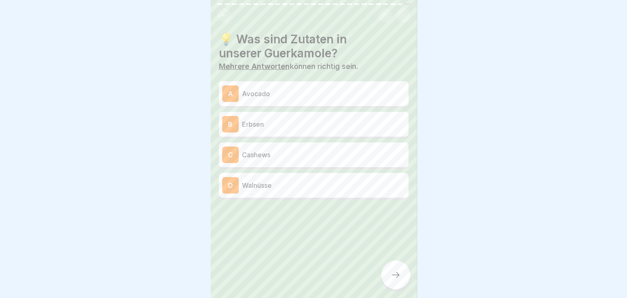
click at [294, 127] on p "Erbsen" at bounding box center [323, 124] width 163 height 10
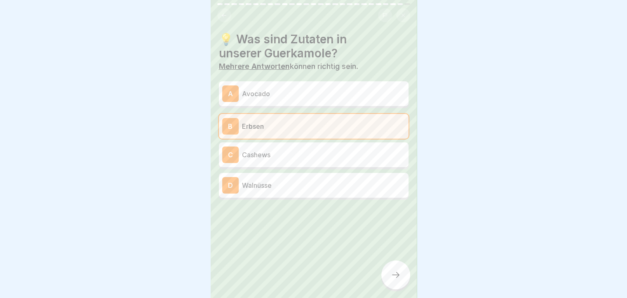
click at [284, 153] on p "Cashews" at bounding box center [323, 155] width 163 height 10
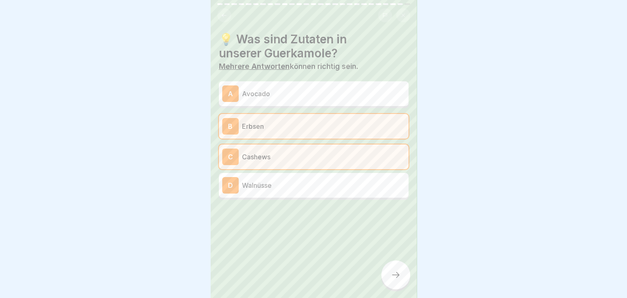
click at [399, 280] on icon at bounding box center [396, 275] width 10 height 10
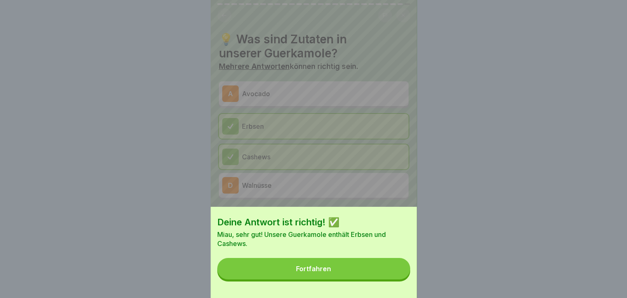
click at [313, 272] on div "Fortfahren" at bounding box center [313, 268] width 35 height 7
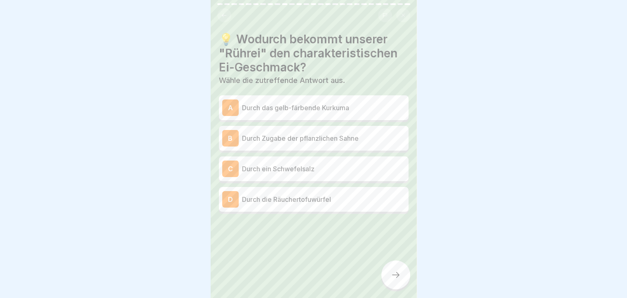
click at [306, 165] on p "Durch ein Schwefelsalz" at bounding box center [323, 169] width 163 height 10
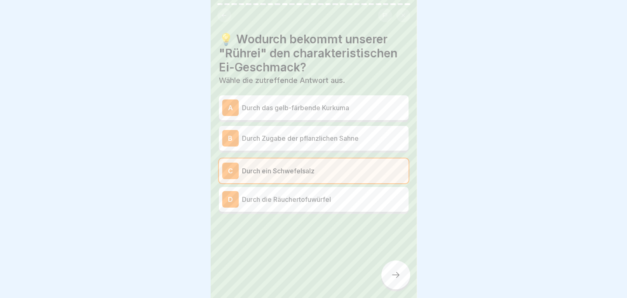
click at [393, 277] on div at bounding box center [395, 274] width 29 height 29
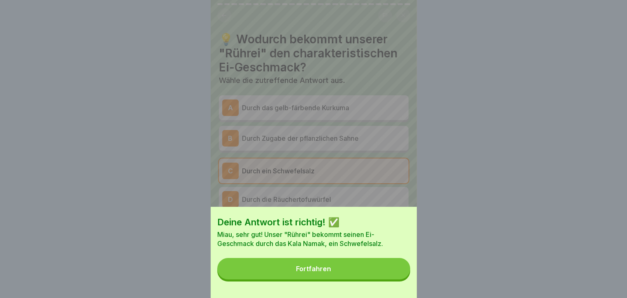
click at [341, 274] on button "Fortfahren" at bounding box center [313, 268] width 193 height 21
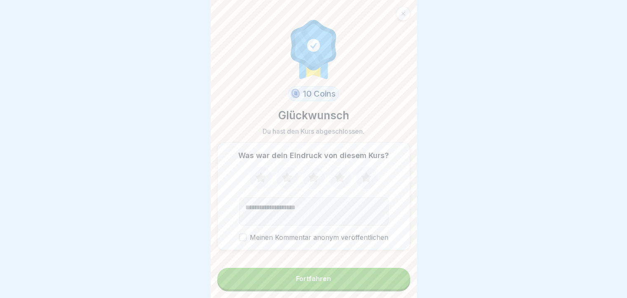
click at [335, 282] on button "Fortfahren" at bounding box center [313, 278] width 193 height 21
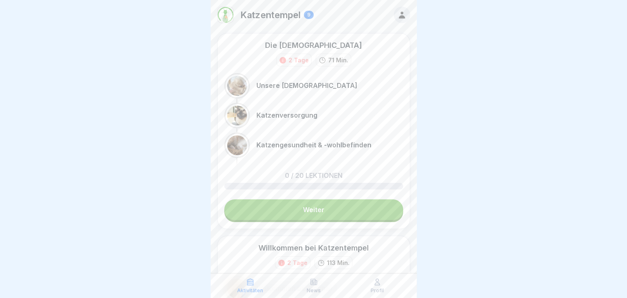
click at [375, 283] on icon at bounding box center [377, 282] width 5 height 6
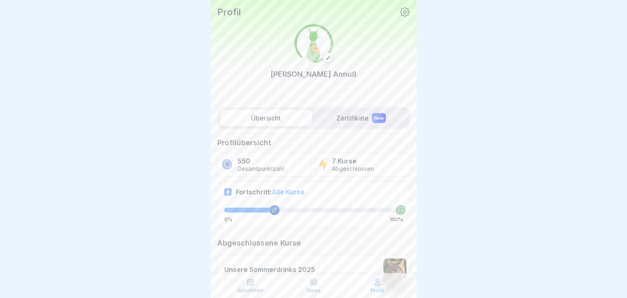
click at [251, 291] on p "Aktivitäten" at bounding box center [250, 290] width 26 height 6
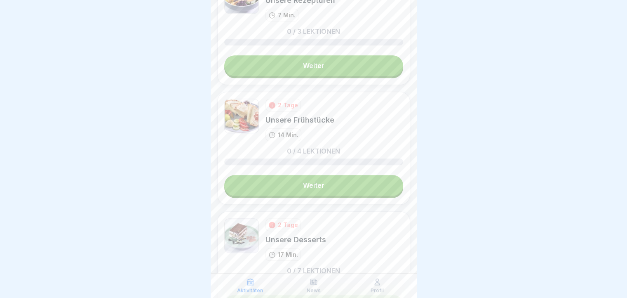
scroll to position [1016, 0]
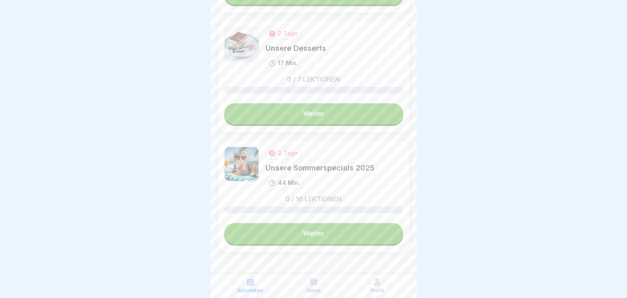
click at [346, 225] on link "Weiter" at bounding box center [313, 233] width 179 height 21
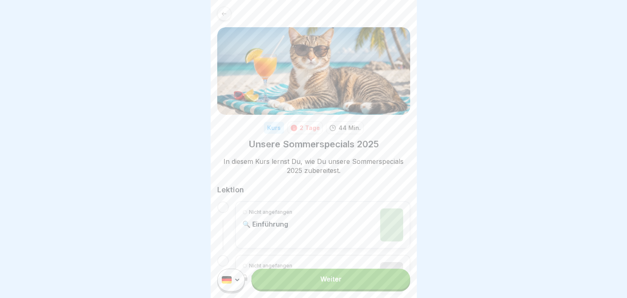
click at [345, 287] on link "Weiter" at bounding box center [331, 278] width 158 height 21
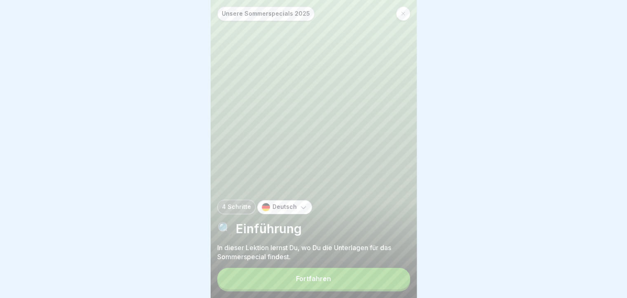
click at [320, 277] on button "Fortfahren" at bounding box center [313, 278] width 193 height 21
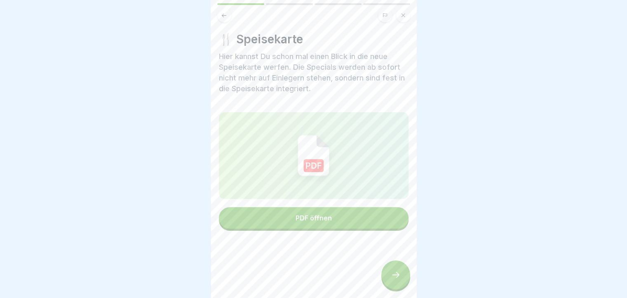
click at [311, 211] on button "PDF öffnen" at bounding box center [314, 217] width 190 height 21
click at [332, 216] on button "PDF öffnen" at bounding box center [314, 217] width 190 height 21
click at [397, 274] on div at bounding box center [395, 274] width 29 height 29
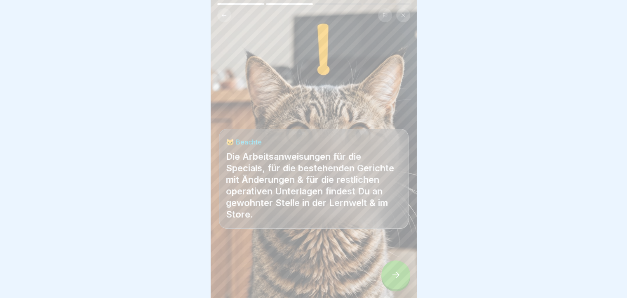
click at [404, 275] on div at bounding box center [395, 274] width 29 height 29
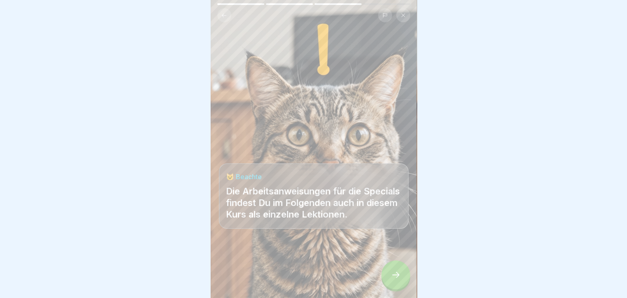
click at [395, 277] on div at bounding box center [395, 274] width 29 height 29
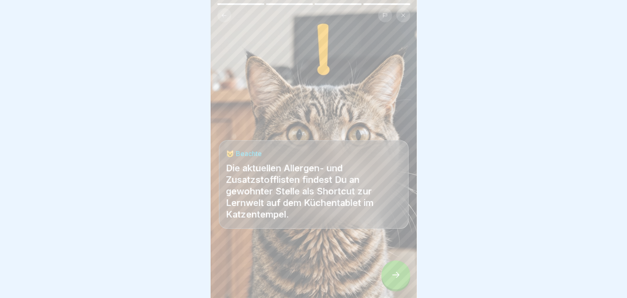
click at [395, 277] on div at bounding box center [395, 274] width 29 height 29
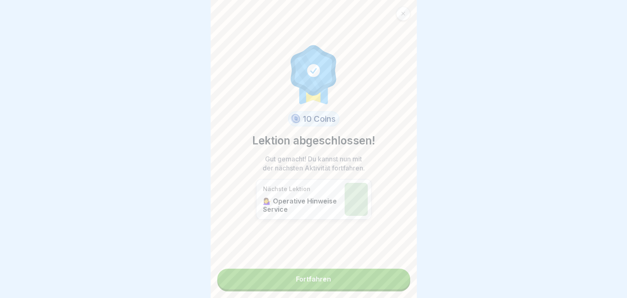
click at [385, 277] on link "Fortfahren" at bounding box center [313, 278] width 193 height 21
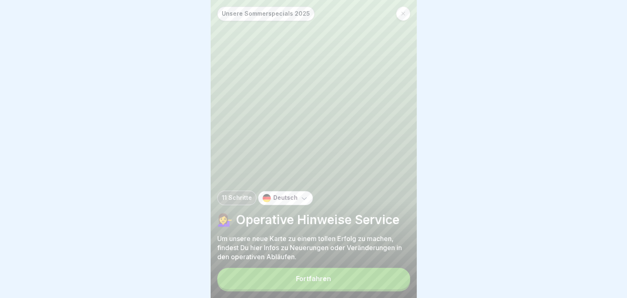
click at [381, 280] on button "Fortfahren" at bounding box center [313, 278] width 193 height 21
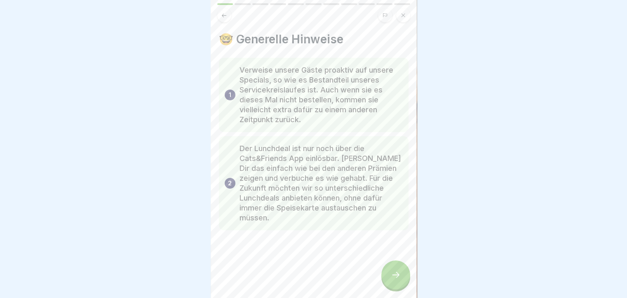
click at [388, 276] on div at bounding box center [395, 274] width 29 height 29
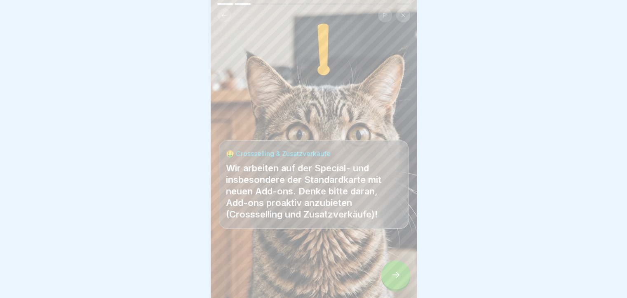
click at [388, 276] on div at bounding box center [395, 274] width 29 height 29
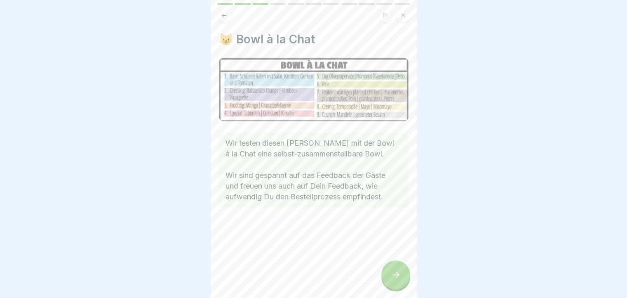
click at [388, 276] on div at bounding box center [395, 274] width 29 height 29
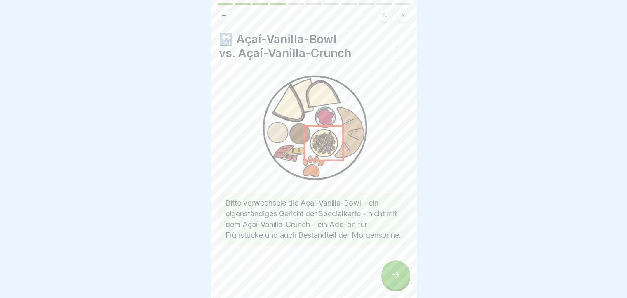
click at [385, 269] on div at bounding box center [314, 269] width 190 height 49
click at [389, 271] on div at bounding box center [395, 274] width 29 height 29
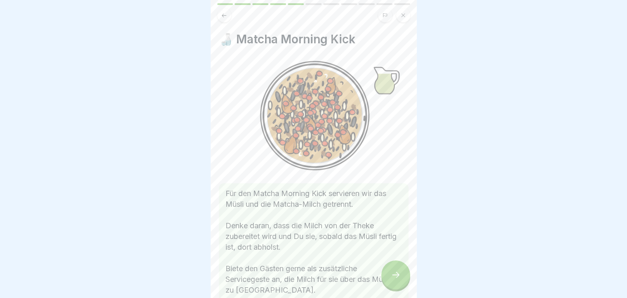
click at [403, 10] on button at bounding box center [403, 15] width 14 height 14
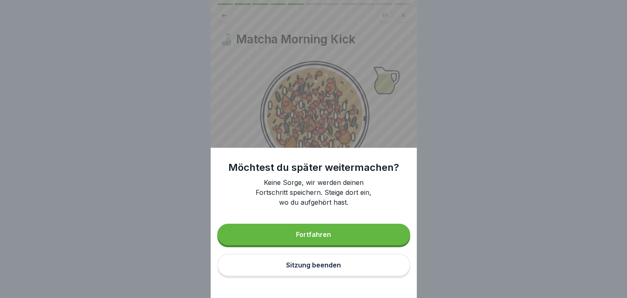
click at [321, 268] on div "Sitzung beenden" at bounding box center [313, 264] width 55 height 7
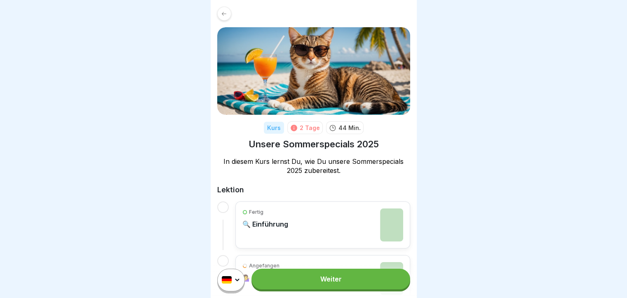
click at [220, 15] on div at bounding box center [224, 14] width 14 height 14
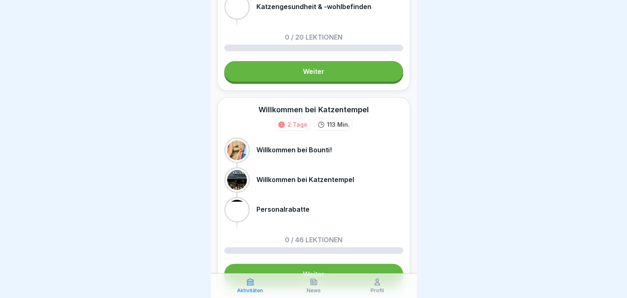
scroll to position [165, 0]
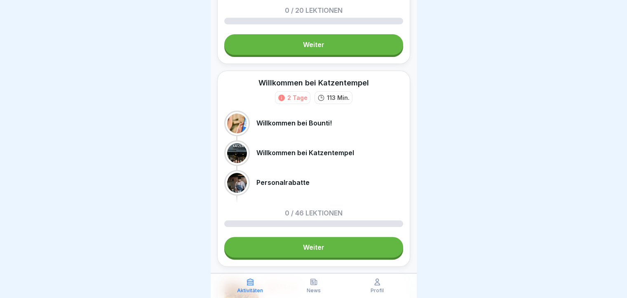
click at [330, 249] on link "Weiter" at bounding box center [313, 247] width 179 height 21
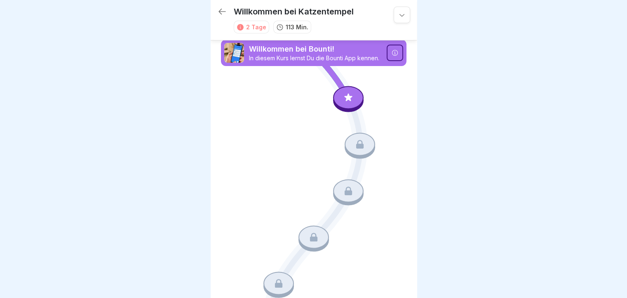
click at [218, 7] on icon at bounding box center [222, 12] width 10 height 10
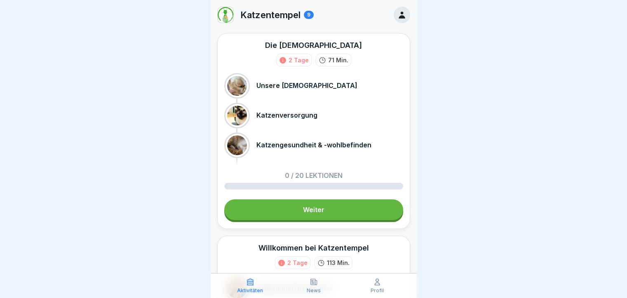
click at [287, 211] on link "Weiter" at bounding box center [313, 209] width 179 height 21
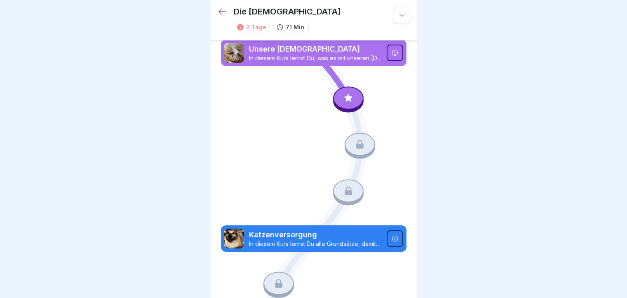
click at [392, 54] on icon at bounding box center [395, 52] width 7 height 7
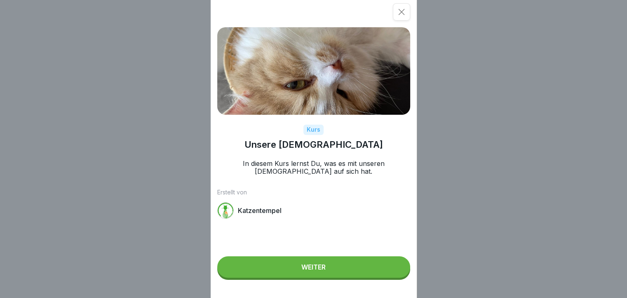
click at [404, 12] on icon at bounding box center [401, 12] width 6 height 6
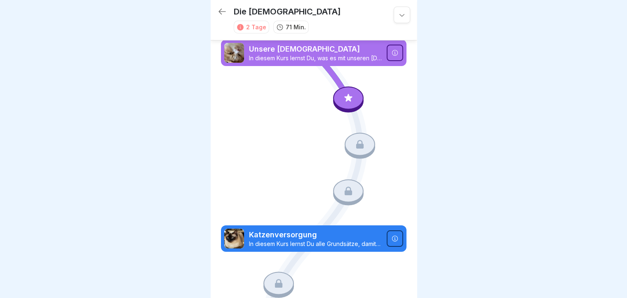
click at [344, 98] on icon at bounding box center [348, 98] width 8 height 8
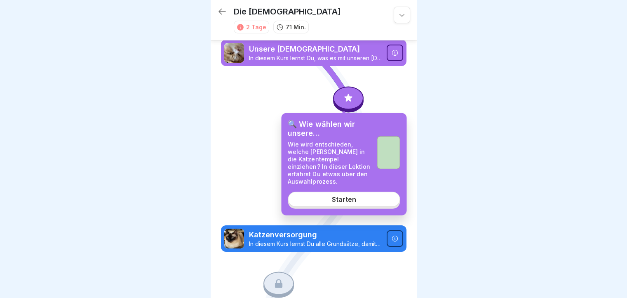
click at [343, 201] on div "Starten" at bounding box center [344, 198] width 24 height 7
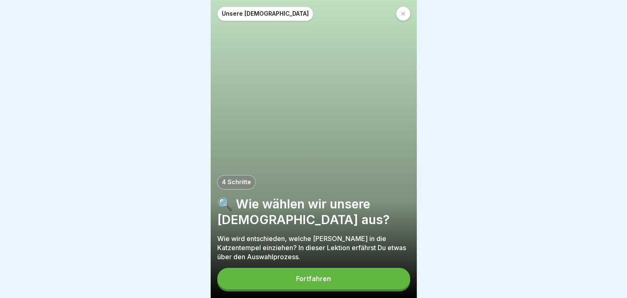
click at [340, 287] on button "Fortfahren" at bounding box center [313, 278] width 193 height 21
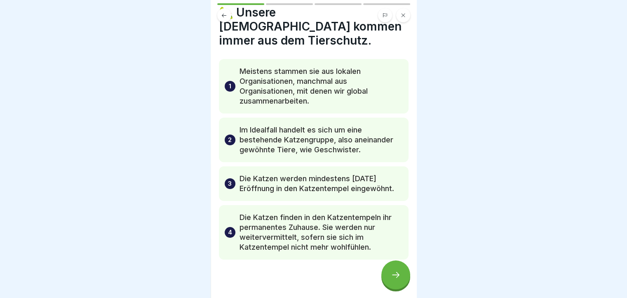
scroll to position [41, 0]
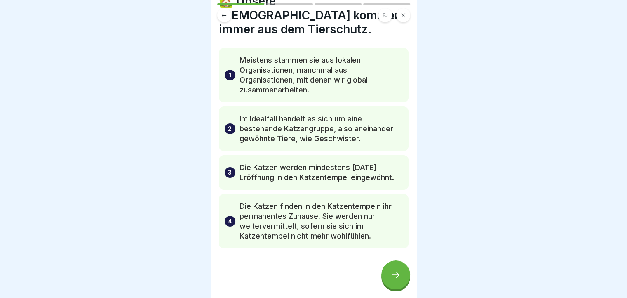
click at [389, 275] on div at bounding box center [395, 274] width 29 height 29
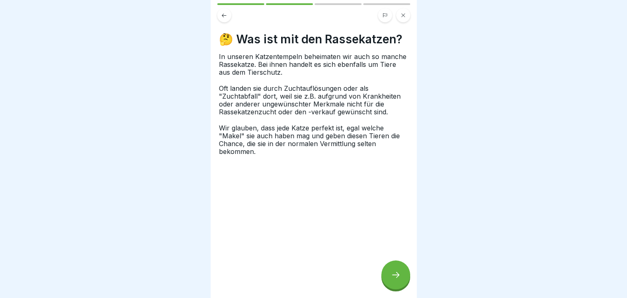
click at [400, 278] on icon at bounding box center [396, 275] width 10 height 10
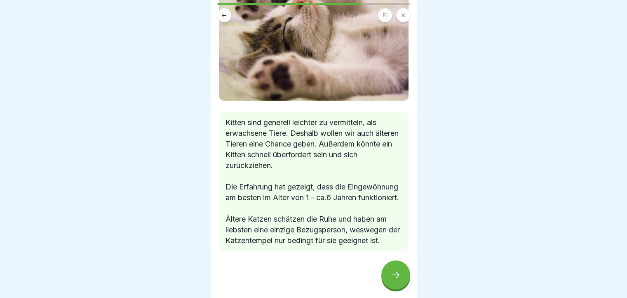
scroll to position [103, 0]
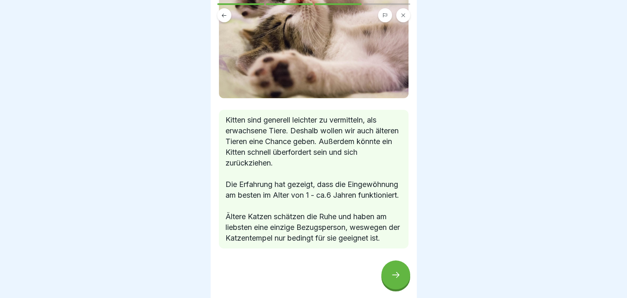
click at [400, 277] on div at bounding box center [395, 274] width 29 height 29
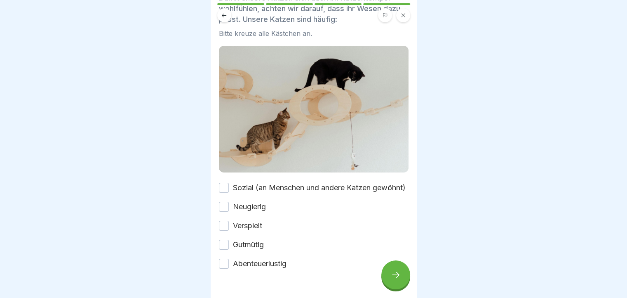
scroll to position [58, 0]
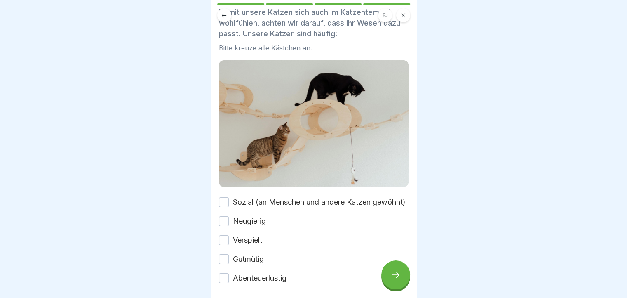
click at [226, 204] on button "Sozial (an Menschen und andere Katzen gewöhnt)" at bounding box center [224, 202] width 10 height 10
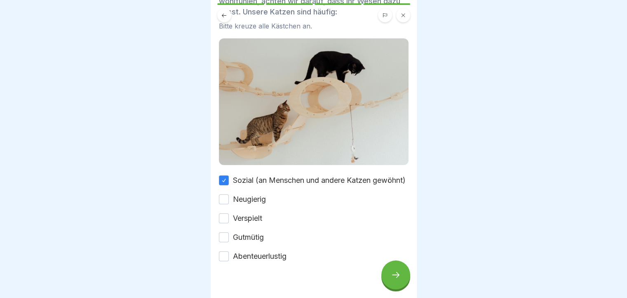
scroll to position [99, 0]
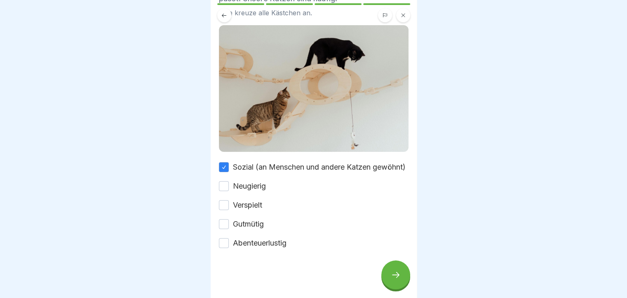
click at [224, 188] on button "Neugierig" at bounding box center [224, 186] width 10 height 10
click at [228, 204] on button "Verspielt" at bounding box center [224, 205] width 10 height 10
click at [226, 226] on button "Gutmütig" at bounding box center [224, 224] width 10 height 10
click at [223, 244] on button "Abenteuerlustig" at bounding box center [224, 243] width 10 height 10
click at [393, 279] on icon at bounding box center [396, 275] width 10 height 10
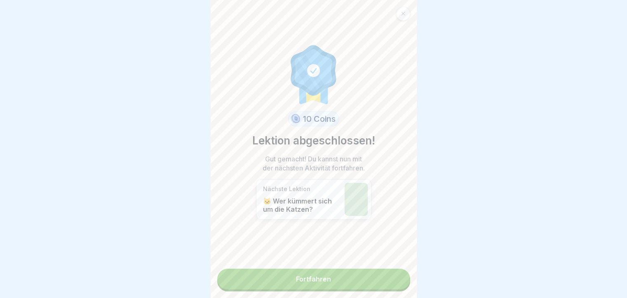
click at [339, 277] on link "Fortfahren" at bounding box center [313, 278] width 193 height 21
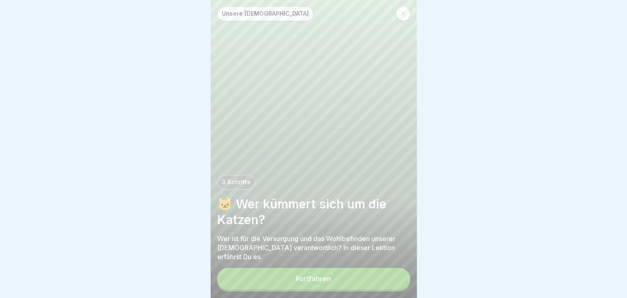
click at [340, 287] on button "Fortfahren" at bounding box center [313, 278] width 193 height 21
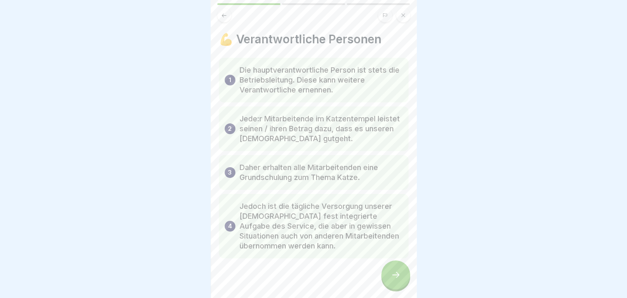
click at [401, 279] on div at bounding box center [395, 274] width 29 height 29
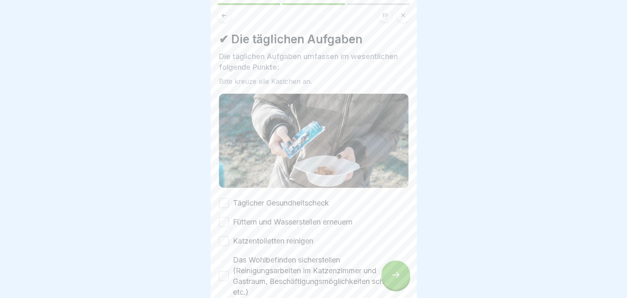
scroll to position [41, 0]
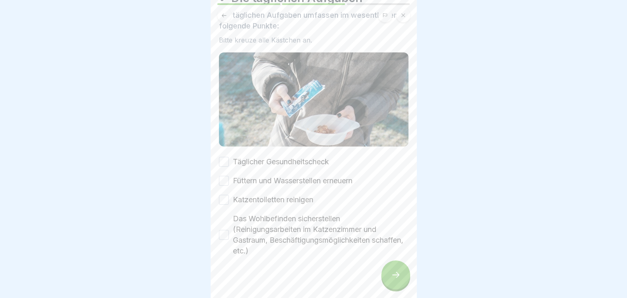
click at [225, 159] on button "Täglicher Gesundheitscheck" at bounding box center [224, 162] width 10 height 10
click at [223, 180] on button "Füttern und Wasserstellen erneuern" at bounding box center [224, 181] width 10 height 10
click at [225, 197] on button "Katzentoiletten reinigen" at bounding box center [224, 200] width 10 height 10
click at [221, 230] on button "Das Wohlbefinden sicherstellen (Reinigungsarbeiten im Katzenzimmer und Gastraum…" at bounding box center [224, 235] width 10 height 10
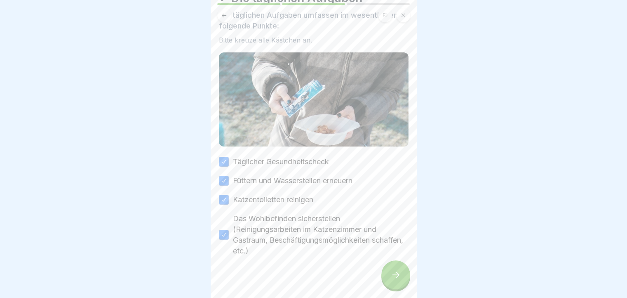
click at [407, 273] on div at bounding box center [395, 274] width 29 height 29
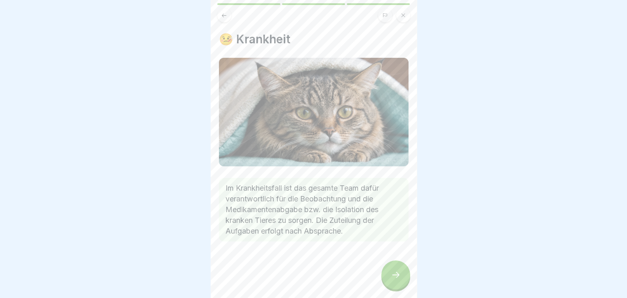
scroll to position [0, 0]
click at [395, 280] on icon at bounding box center [396, 275] width 10 height 10
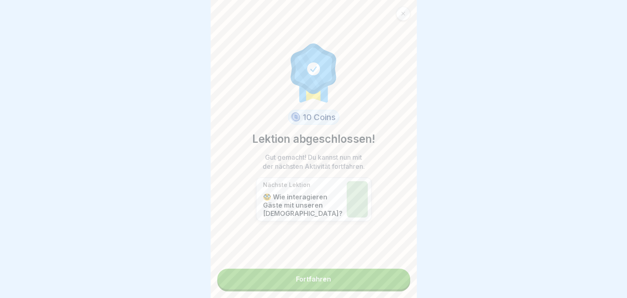
click at [393, 282] on link "Fortfahren" at bounding box center [313, 278] width 193 height 21
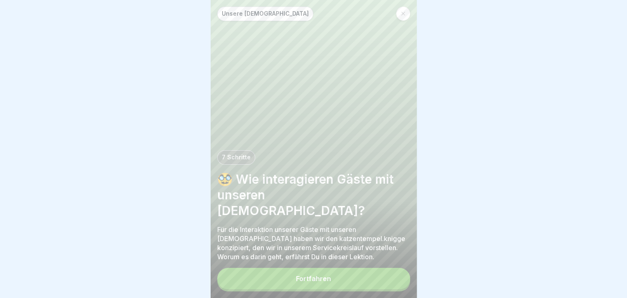
click at [395, 280] on button "Fortfahren" at bounding box center [313, 278] width 193 height 21
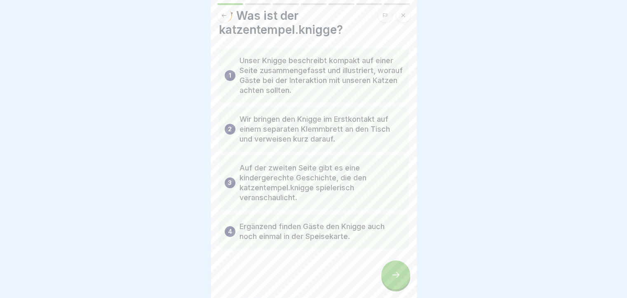
scroll to position [6, 0]
click at [395, 270] on div at bounding box center [395, 274] width 29 height 29
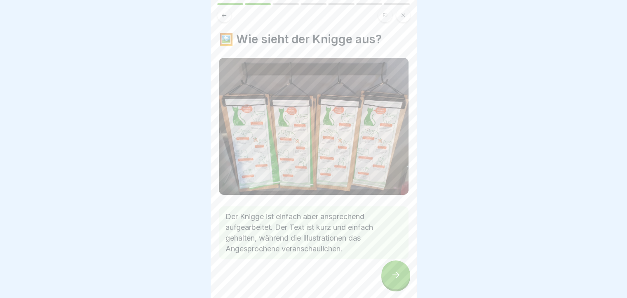
click at [400, 269] on div at bounding box center [395, 274] width 29 height 29
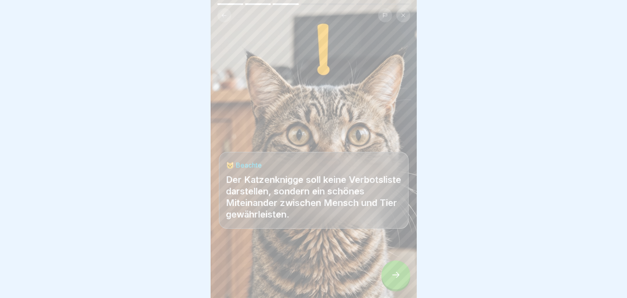
click at [402, 282] on div at bounding box center [395, 274] width 29 height 29
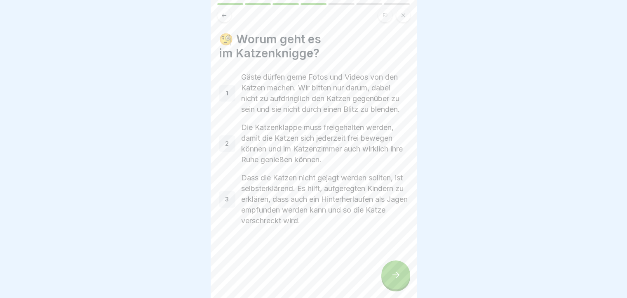
scroll to position [0, 0]
click at [389, 277] on div at bounding box center [395, 274] width 29 height 29
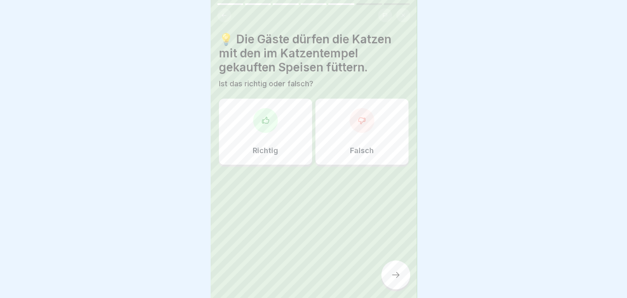
click at [369, 153] on div "Falsch" at bounding box center [361, 132] width 93 height 66
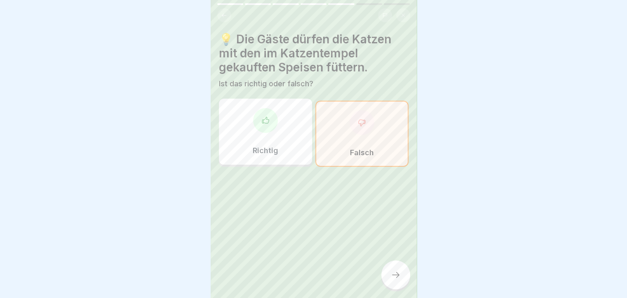
click at [388, 280] on div at bounding box center [395, 274] width 29 height 29
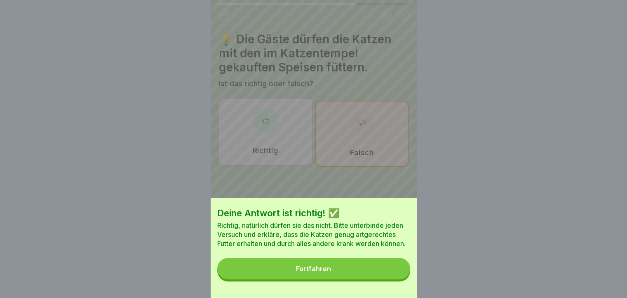
click at [327, 272] on div "Fortfahren" at bounding box center [313, 268] width 35 height 7
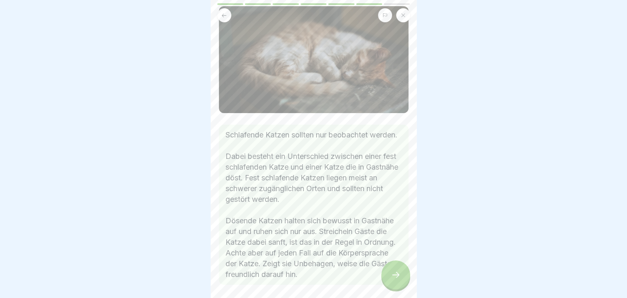
scroll to position [64, 0]
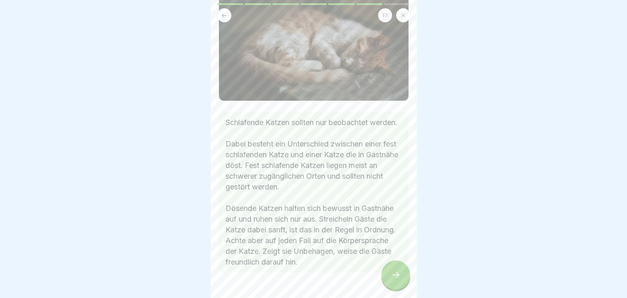
click at [399, 277] on icon at bounding box center [396, 275] width 10 height 10
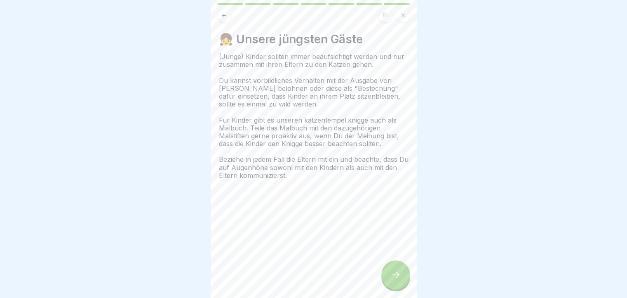
click at [390, 287] on div at bounding box center [395, 274] width 29 height 29
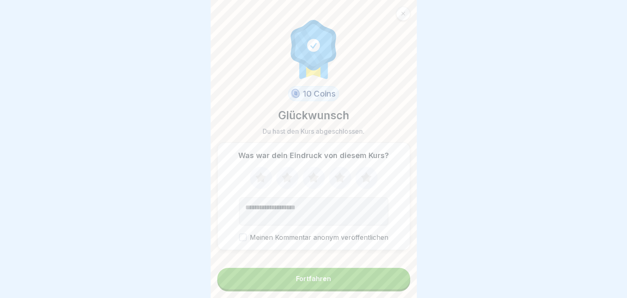
click at [303, 282] on div "Fortfahren" at bounding box center [313, 278] width 35 height 7
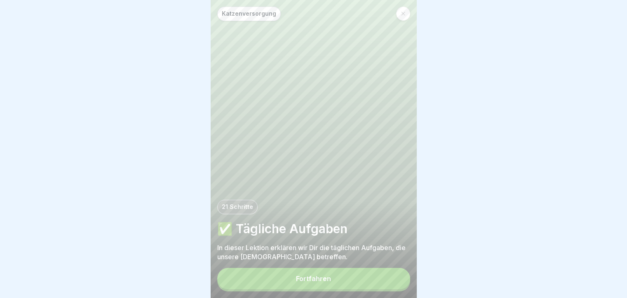
click at [261, 284] on button "Fortfahren" at bounding box center [313, 278] width 193 height 21
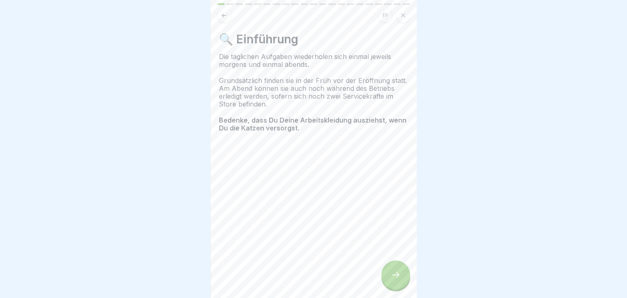
click at [389, 285] on div at bounding box center [395, 274] width 29 height 29
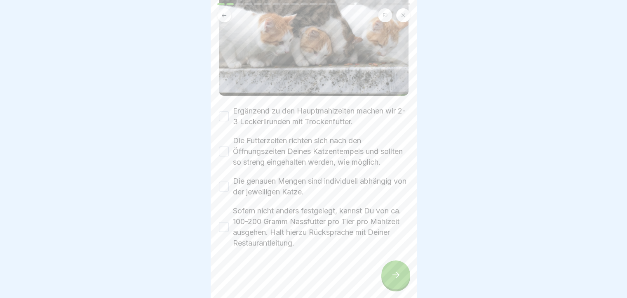
scroll to position [6, 0]
click at [223, 111] on button "Ergänzend zu den Hauptmahlzeiten machen wir 2-3 Leckerlirunden mit Trockenfutte…" at bounding box center [224, 116] width 10 height 10
click at [223, 146] on button "Die Futterzeiten richten sich nach den Öffnungszeiten Deines Katzentempels und …" at bounding box center [224, 151] width 10 height 10
click at [224, 181] on button "Die genauen Mengen sind individuell abhängig von der jeweiligen Katze." at bounding box center [224, 186] width 10 height 10
click at [227, 222] on button "Sofern nicht anders festgelegt, kannst Du von ca. 100-200 Gramm Nassfutter pro …" at bounding box center [224, 227] width 10 height 10
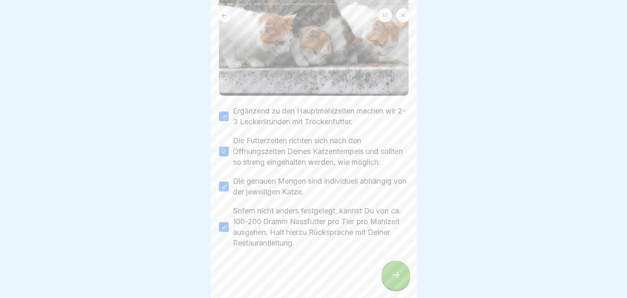
click at [394, 267] on div at bounding box center [395, 274] width 29 height 29
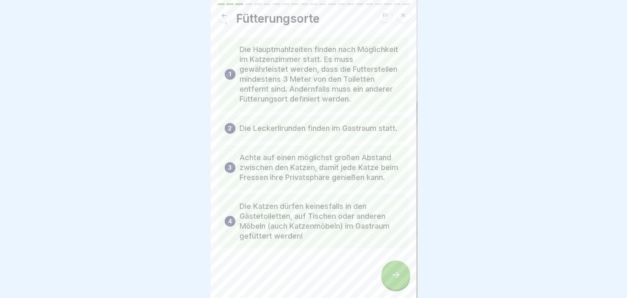
scroll to position [40, 0]
click at [399, 275] on icon at bounding box center [396, 275] width 10 height 10
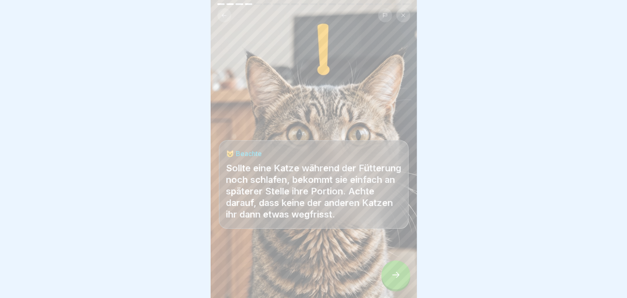
click at [400, 273] on icon at bounding box center [396, 275] width 10 height 10
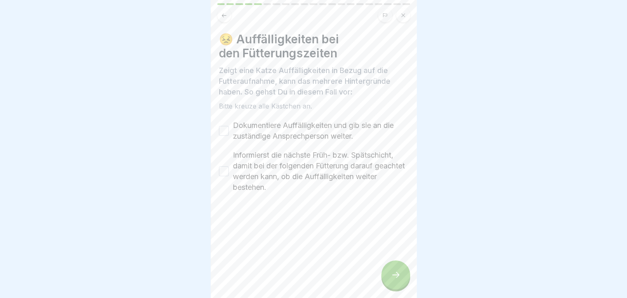
click at [226, 126] on button "Dokumentiere Auffälligkeiten und gib sie an die zuständige Ansprechperson weite…" at bounding box center [224, 131] width 10 height 10
click at [223, 168] on button "Informierst die nächste Früh- bzw. Spätschicht, damit bei der folgenden Fütteru…" at bounding box center [224, 171] width 10 height 10
click at [390, 268] on div at bounding box center [395, 274] width 29 height 29
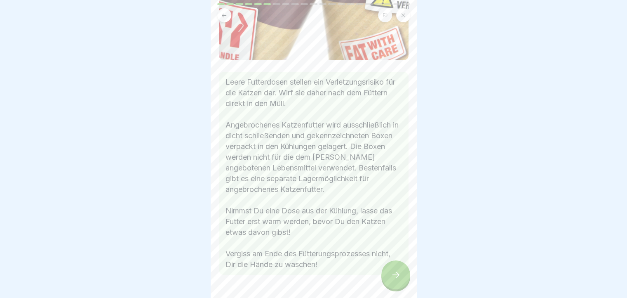
scroll to position [157, 0]
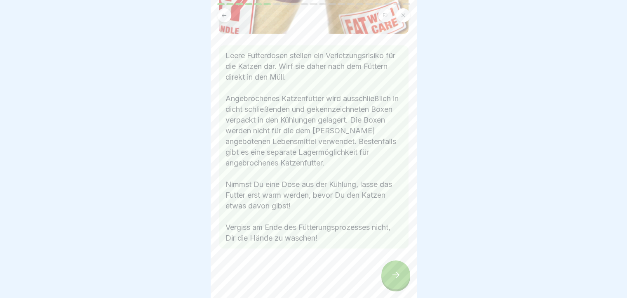
click at [392, 277] on icon at bounding box center [396, 275] width 10 height 10
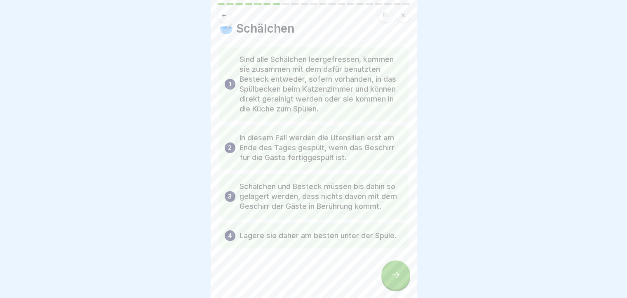
scroll to position [20, 0]
click at [393, 273] on icon at bounding box center [396, 275] width 10 height 10
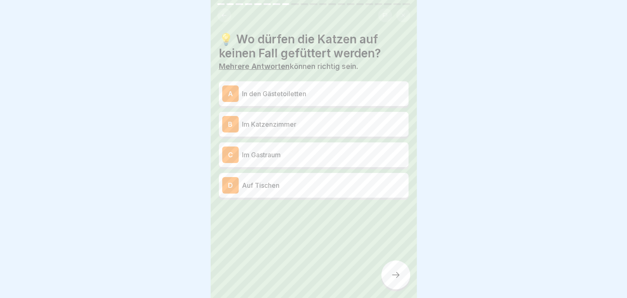
click at [310, 89] on p "In den Gästetoiletten" at bounding box center [323, 94] width 163 height 10
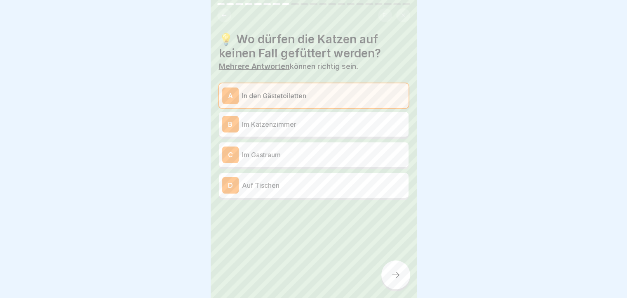
click at [272, 180] on p "Auf Tischen" at bounding box center [323, 185] width 163 height 10
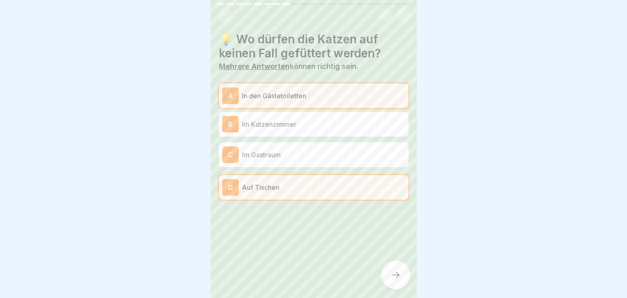
click at [399, 276] on icon at bounding box center [396, 275] width 10 height 10
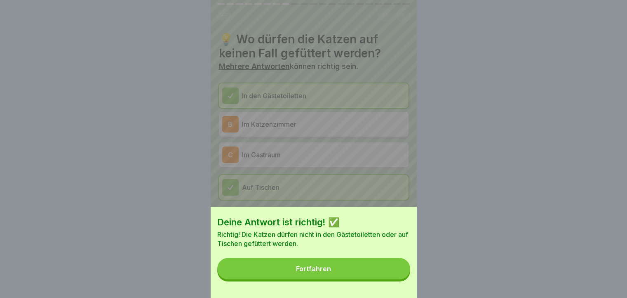
click at [331, 272] on div "Fortfahren" at bounding box center [313, 268] width 35 height 7
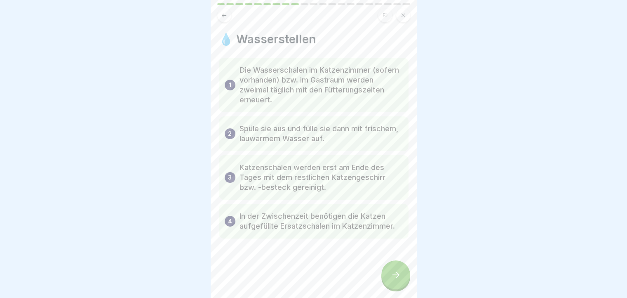
scroll to position [0, 0]
click at [401, 276] on div at bounding box center [395, 274] width 29 height 29
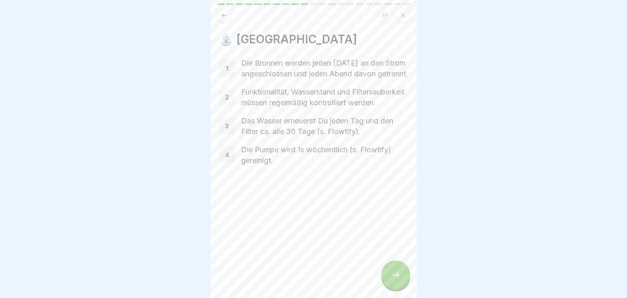
click at [390, 277] on div at bounding box center [395, 274] width 29 height 29
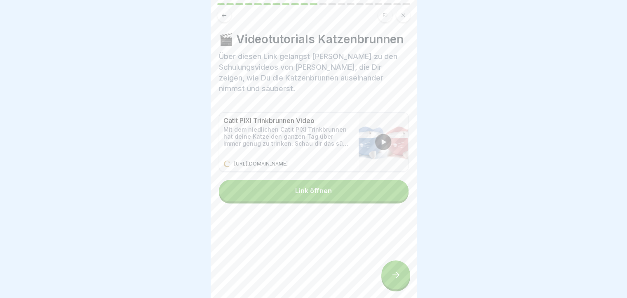
click at [272, 143] on p "Mit dem niedlichen Catit PIXI Trinkbrunnen hat deine Katze den ganzen Tag über …" at bounding box center [286, 136] width 127 height 21
click at [295, 194] on div "Link öffnen" at bounding box center [313, 190] width 37 height 7
click at [401, 281] on div at bounding box center [395, 274] width 29 height 29
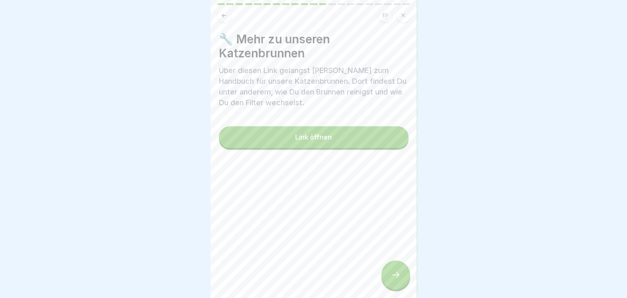
click at [399, 273] on div at bounding box center [395, 274] width 29 height 29
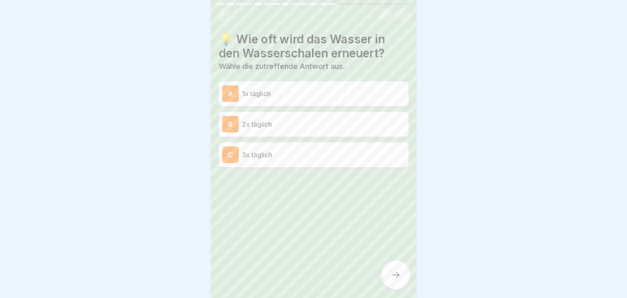
click at [300, 129] on div "B 2x täglich" at bounding box center [313, 124] width 183 height 16
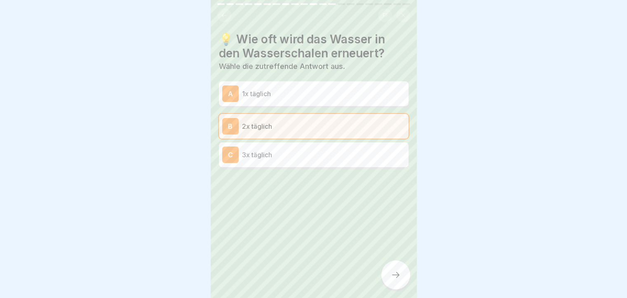
click at [399, 274] on div at bounding box center [395, 274] width 29 height 29
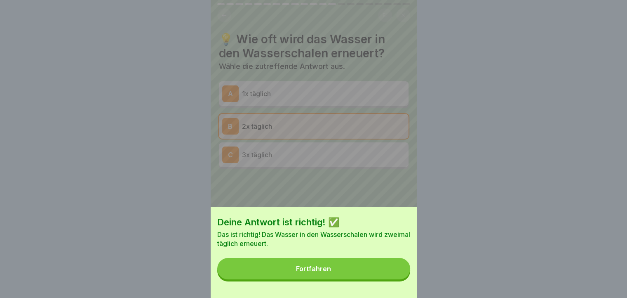
click at [378, 279] on button "Fortfahren" at bounding box center [313, 268] width 193 height 21
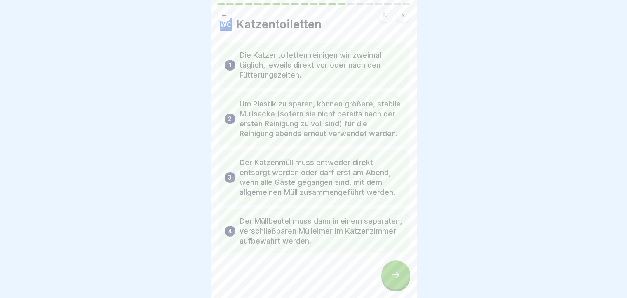
scroll to position [40, 0]
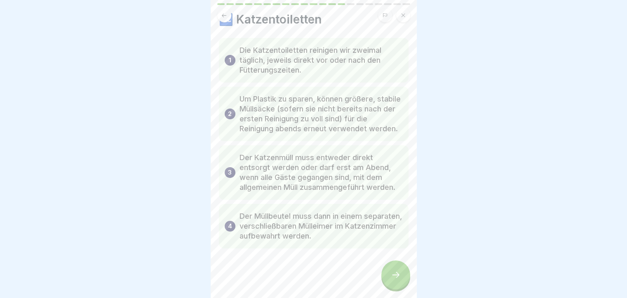
click at [391, 275] on div at bounding box center [395, 274] width 29 height 29
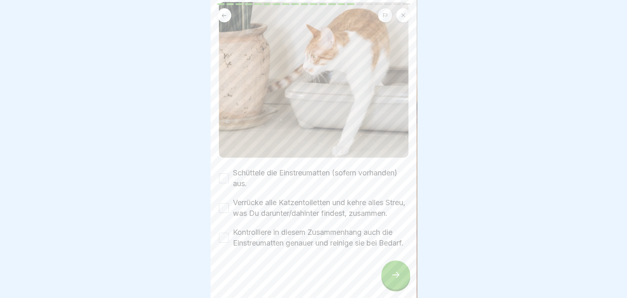
scroll to position [132, 0]
click at [227, 173] on button "Schüttele die Einstreumatten (sofern vorhanden) aus." at bounding box center [224, 178] width 10 height 10
click at [224, 203] on button "Verrücke alle Katzentoiletten und kehre alles Streu, was Du darunter/dahinter f…" at bounding box center [224, 208] width 10 height 10
click at [226, 234] on button "Kontrolliere in diesem Zusammenhang auch die Einstreumatten genauer und reinige…" at bounding box center [224, 238] width 10 height 10
click at [394, 280] on icon at bounding box center [396, 275] width 10 height 10
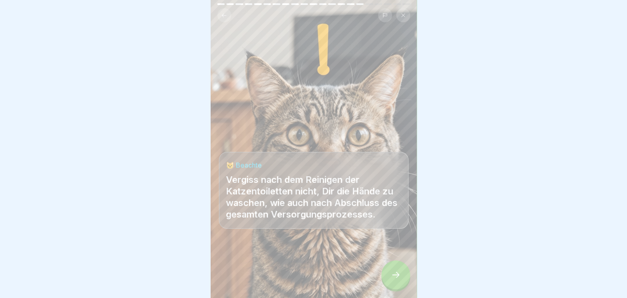
click at [394, 276] on div at bounding box center [395, 274] width 29 height 29
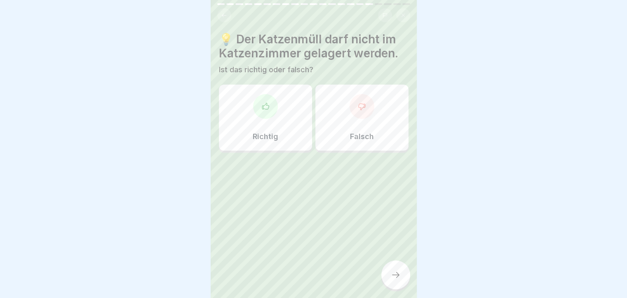
click at [226, 16] on icon at bounding box center [224, 15] width 6 height 6
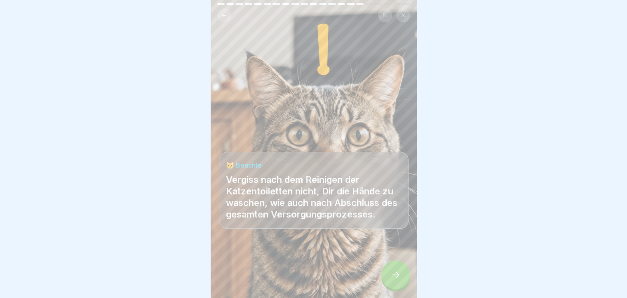
click at [226, 16] on icon at bounding box center [224, 15] width 6 height 6
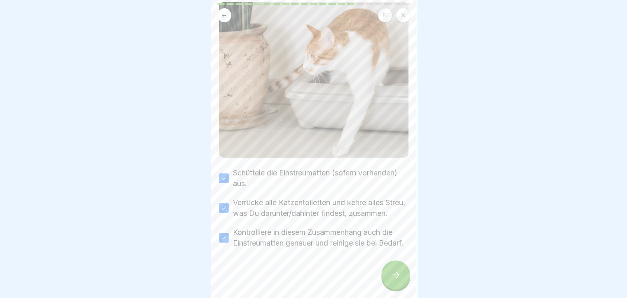
click at [226, 16] on icon at bounding box center [224, 15] width 6 height 6
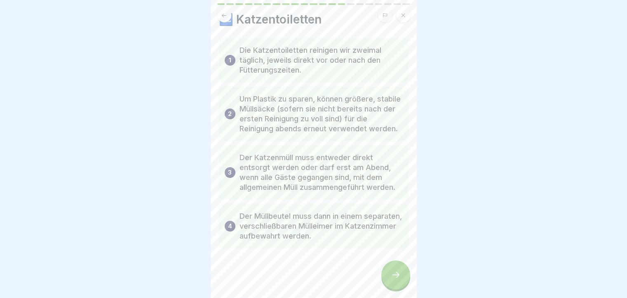
click at [399, 273] on div at bounding box center [395, 274] width 29 height 29
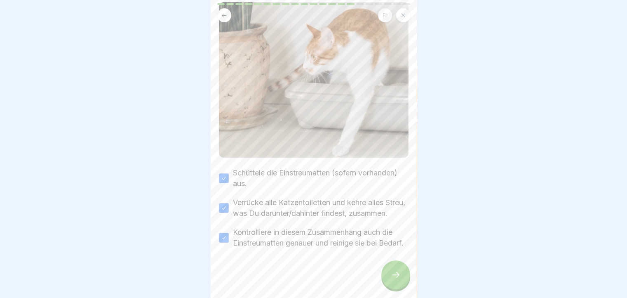
click at [399, 273] on div at bounding box center [395, 274] width 29 height 29
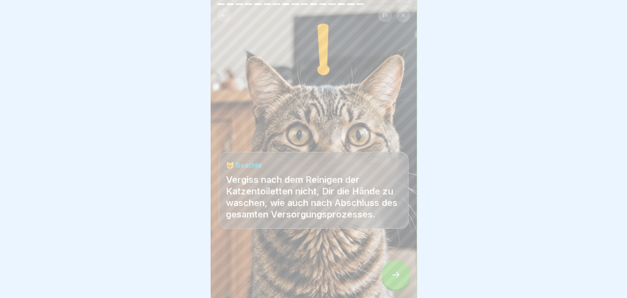
click at [399, 273] on div at bounding box center [395, 274] width 29 height 29
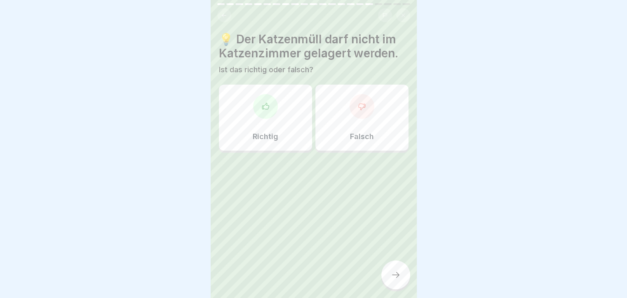
click at [358, 139] on p "Falsch" at bounding box center [362, 136] width 24 height 9
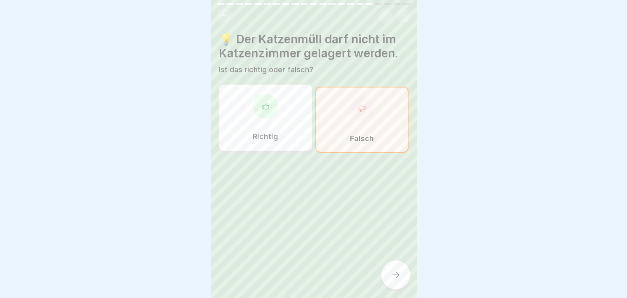
click at [398, 280] on icon at bounding box center [396, 275] width 10 height 10
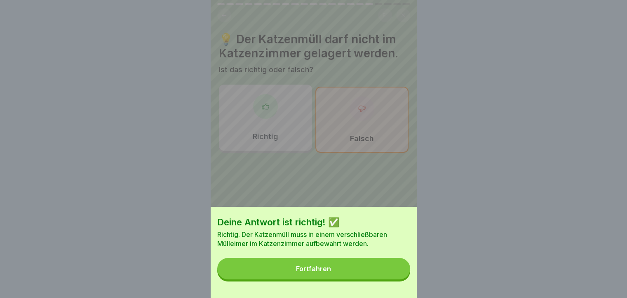
click at [306, 272] on div "Fortfahren" at bounding box center [313, 268] width 35 height 7
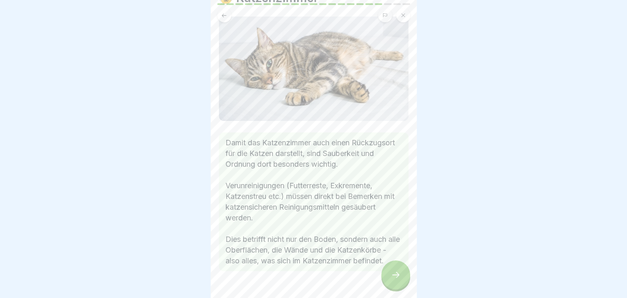
scroll to position [82, 0]
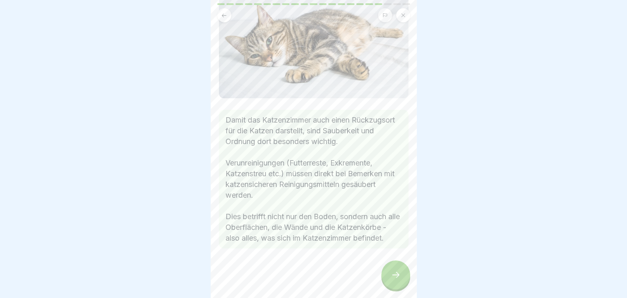
click at [400, 273] on div at bounding box center [395, 274] width 29 height 29
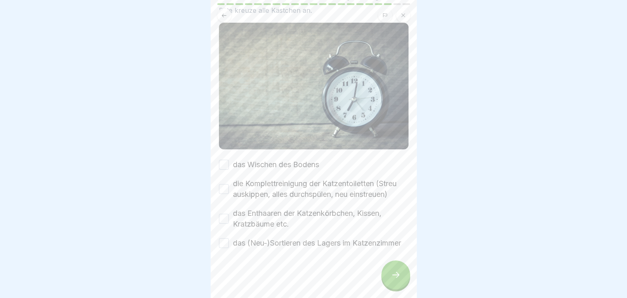
scroll to position [102, 0]
click at [221, 160] on button "das Wischen des Bodens" at bounding box center [224, 165] width 10 height 10
click at [221, 184] on button "die Komplettreinigung der Katzentoiletten (Streu auskippen, alles durchspülen, …" at bounding box center [224, 189] width 10 height 10
click at [221, 214] on button "das Enthaaren der Katzenkörbchen, Kissen, Kratzbäume etc." at bounding box center [224, 219] width 10 height 10
click at [224, 238] on button "das (Neu-)Sortieren des Lagers im Katzenzimmer" at bounding box center [224, 243] width 10 height 10
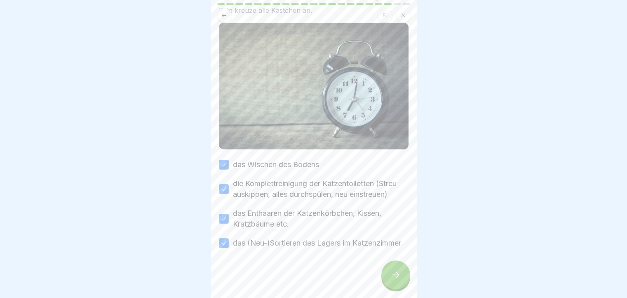
click at [388, 280] on div at bounding box center [395, 274] width 29 height 29
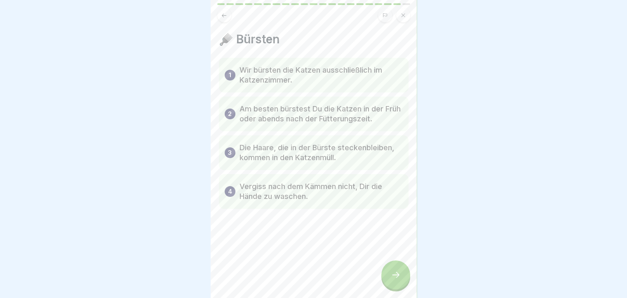
click at [404, 277] on div at bounding box center [395, 274] width 29 height 29
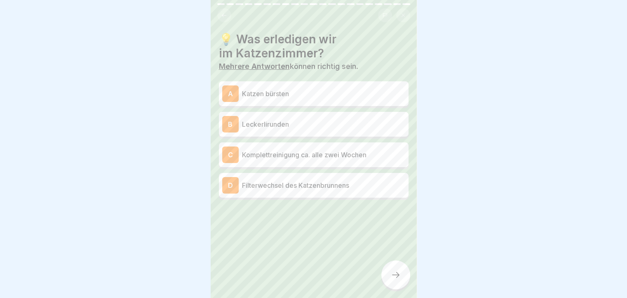
click at [321, 96] on p "Katzen bürsten" at bounding box center [323, 94] width 163 height 10
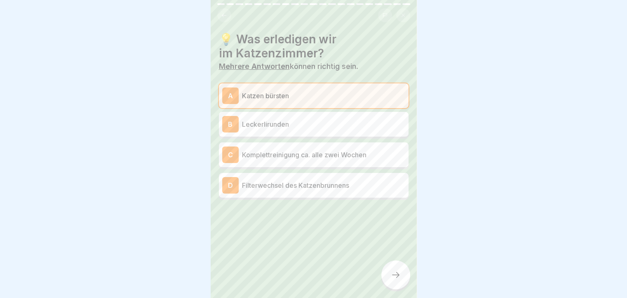
click at [227, 12] on icon at bounding box center [224, 15] width 6 height 6
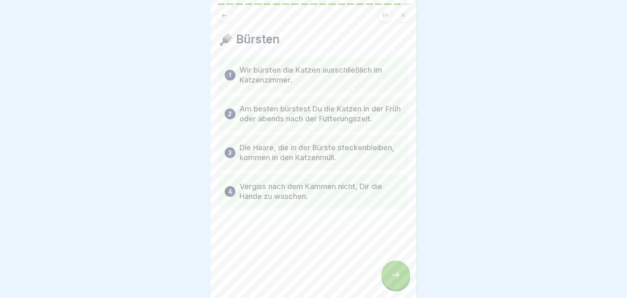
click at [227, 12] on icon at bounding box center [224, 15] width 6 height 6
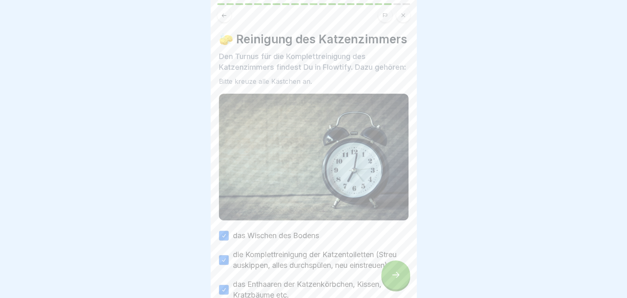
scroll to position [82, 0]
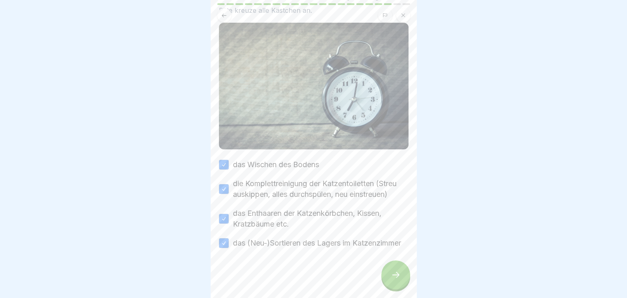
click at [225, 14] on icon at bounding box center [224, 15] width 6 height 6
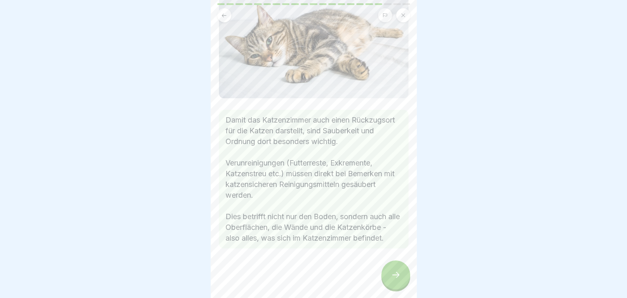
scroll to position [0, 0]
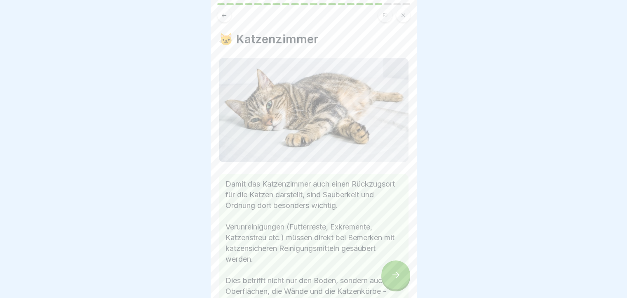
click at [394, 280] on icon at bounding box center [396, 275] width 10 height 10
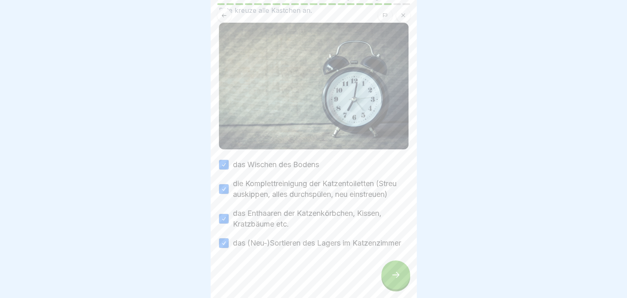
click at [394, 280] on icon at bounding box center [396, 275] width 10 height 10
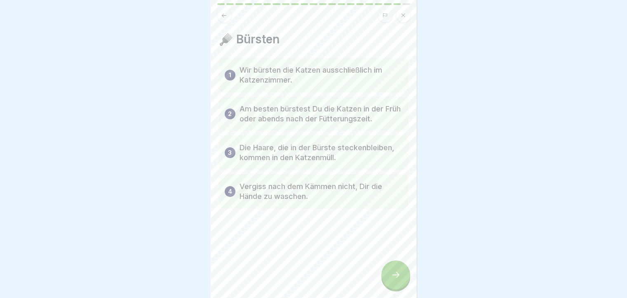
click at [394, 280] on icon at bounding box center [396, 275] width 10 height 10
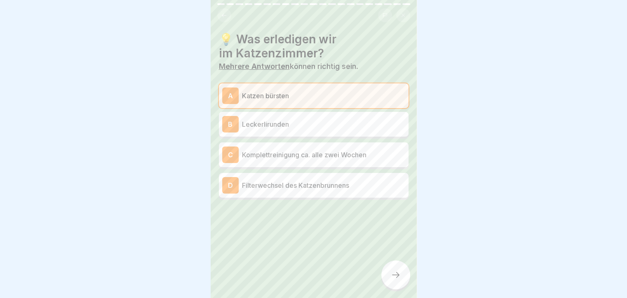
click at [279, 158] on p "Komplettreinigung ca. alle zwei Wochen" at bounding box center [323, 155] width 163 height 10
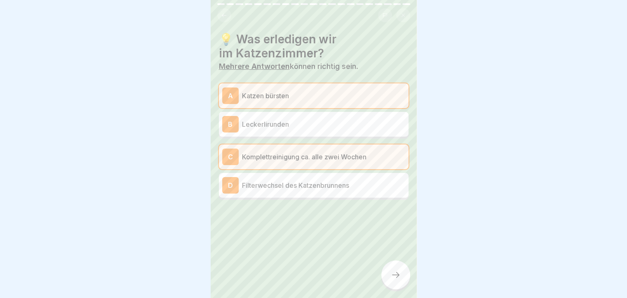
click at [401, 283] on div at bounding box center [395, 274] width 29 height 29
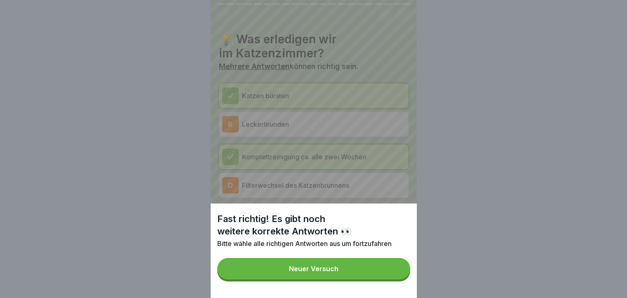
click at [369, 278] on button "Neuer Versuch" at bounding box center [313, 268] width 193 height 21
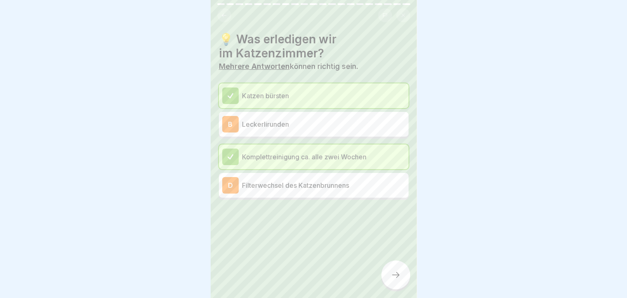
click at [319, 183] on p "Filterwechsel des Katzenbrunnens" at bounding box center [323, 185] width 163 height 10
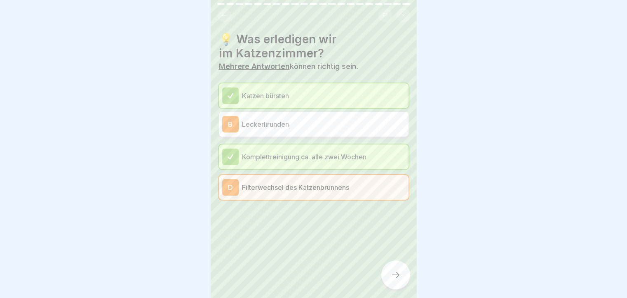
click at [395, 279] on icon at bounding box center [396, 275] width 10 height 10
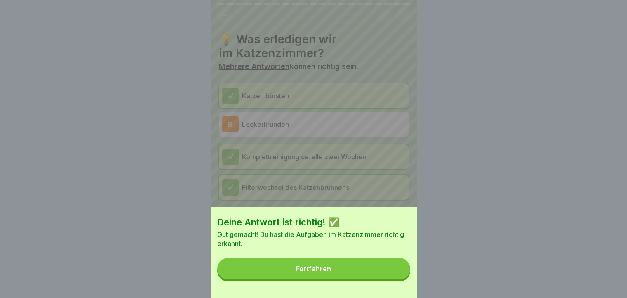
click at [295, 271] on button "Fortfahren" at bounding box center [313, 268] width 193 height 21
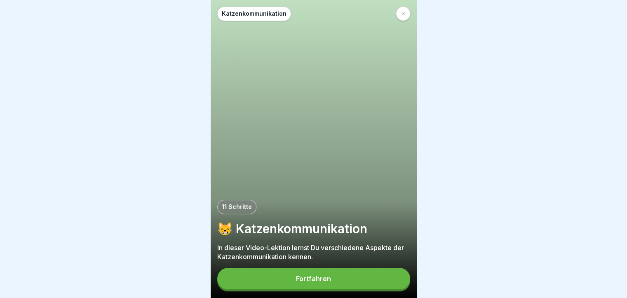
click at [406, 13] on div at bounding box center [403, 14] width 14 height 14
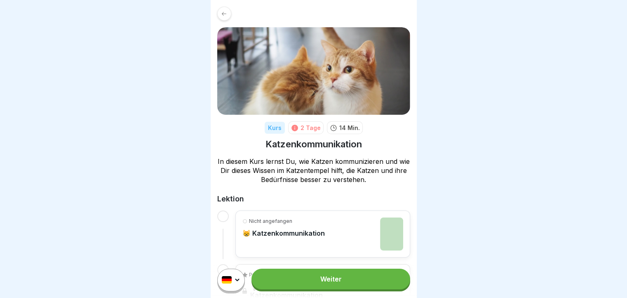
click at [223, 12] on icon at bounding box center [224, 14] width 6 height 6
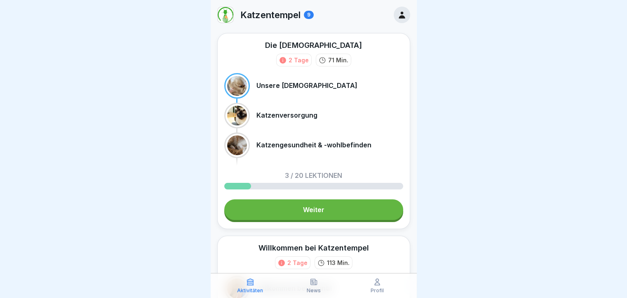
click at [285, 210] on link "Weiter" at bounding box center [313, 209] width 179 height 21
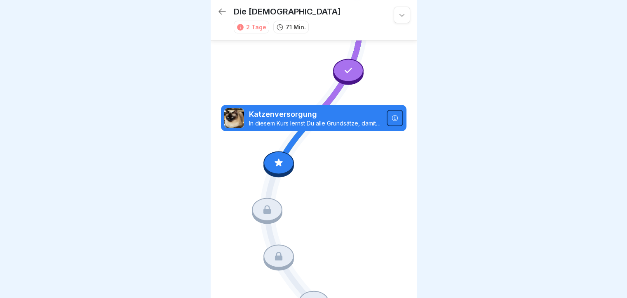
scroll to position [82, 0]
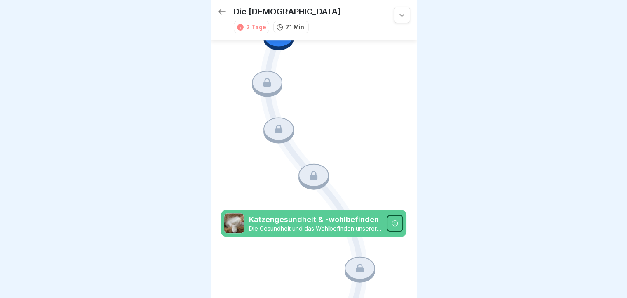
scroll to position [124, 0]
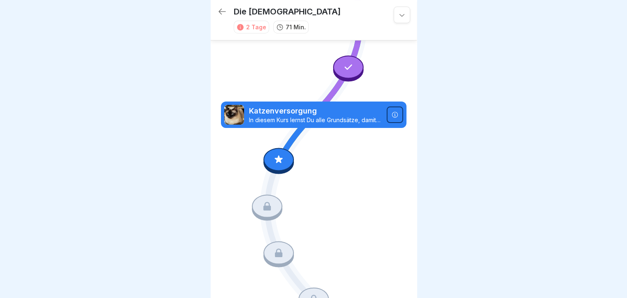
click at [267, 202] on icon at bounding box center [266, 206] width 7 height 9
